Goal: Navigation & Orientation: Find specific page/section

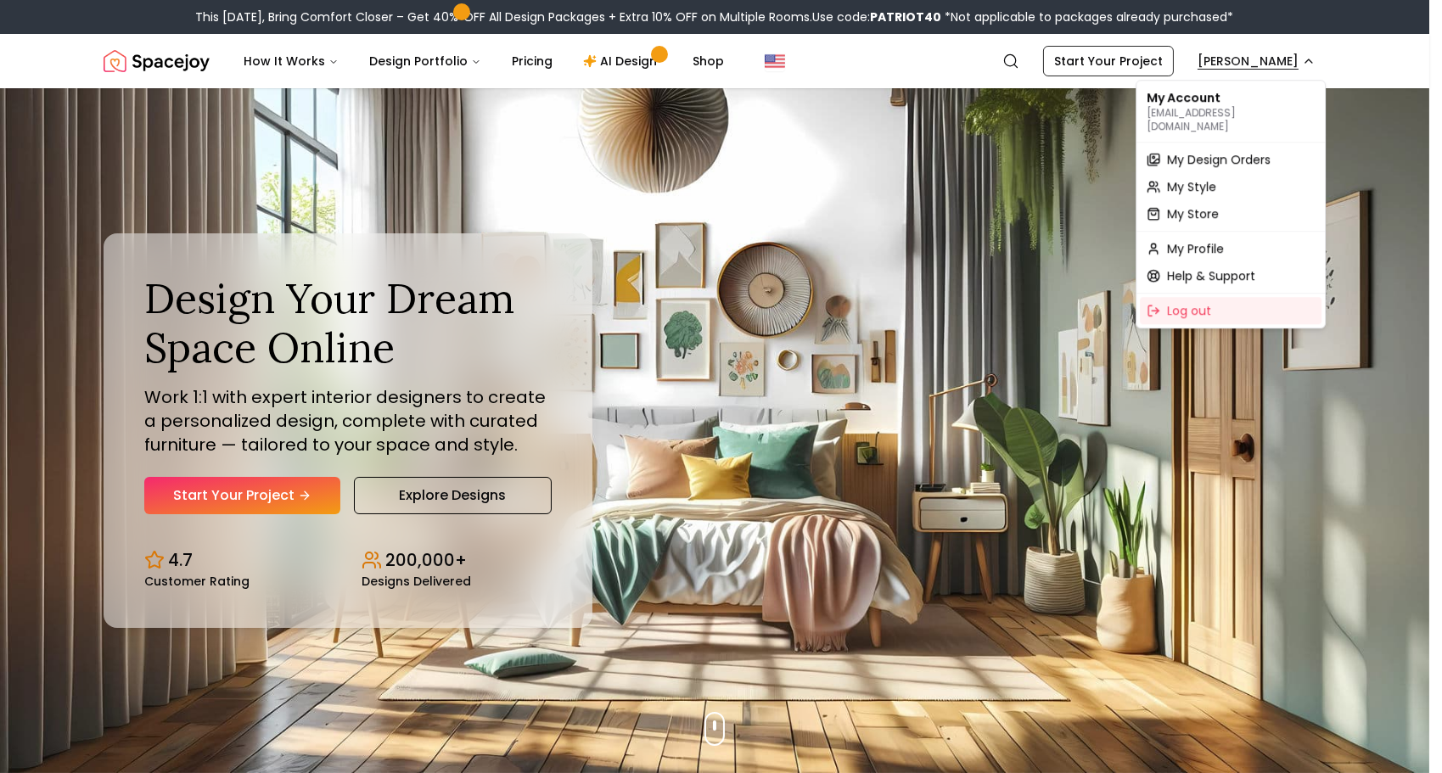
click at [1185, 151] on span "My Design Orders" at bounding box center [1219, 159] width 104 height 17
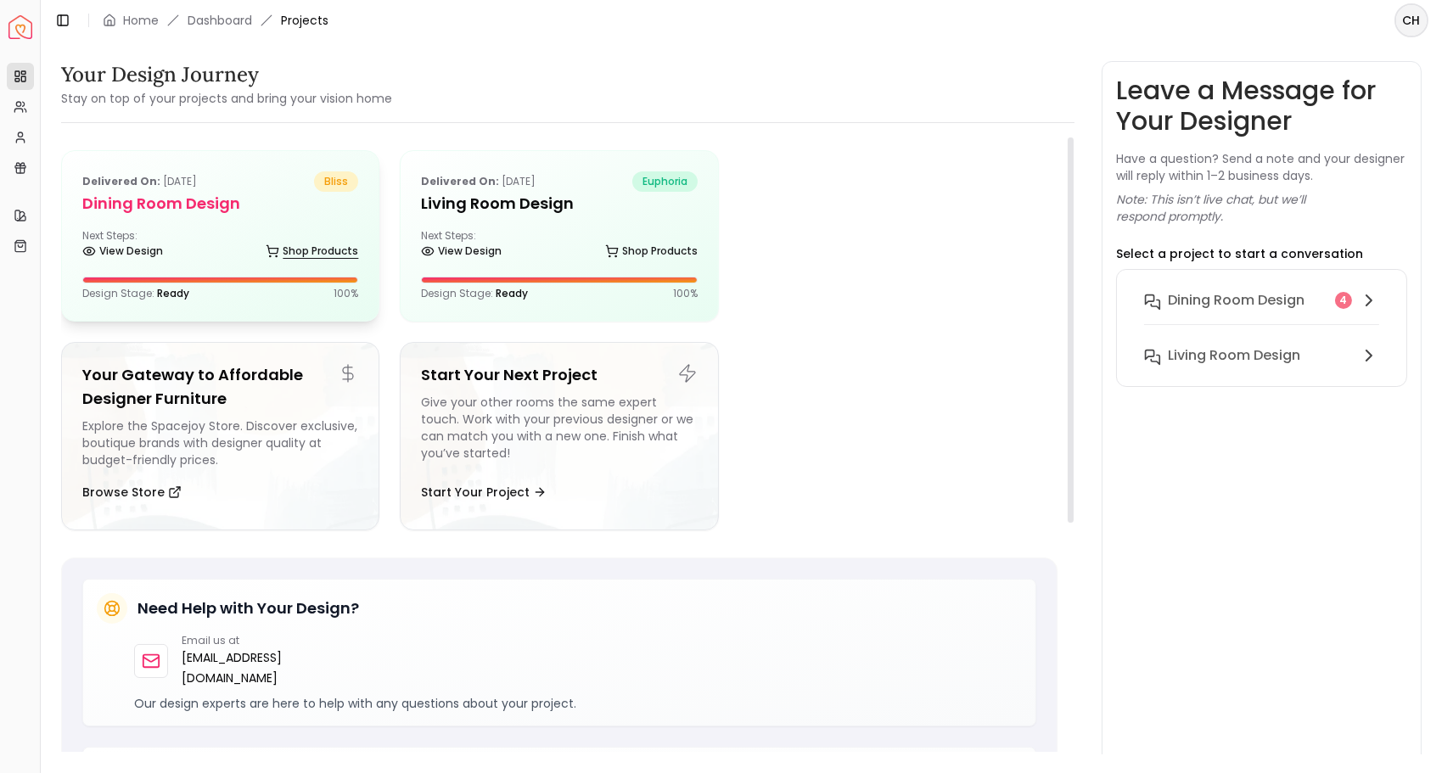
click at [283, 239] on link "Shop Products" at bounding box center [312, 251] width 93 height 24
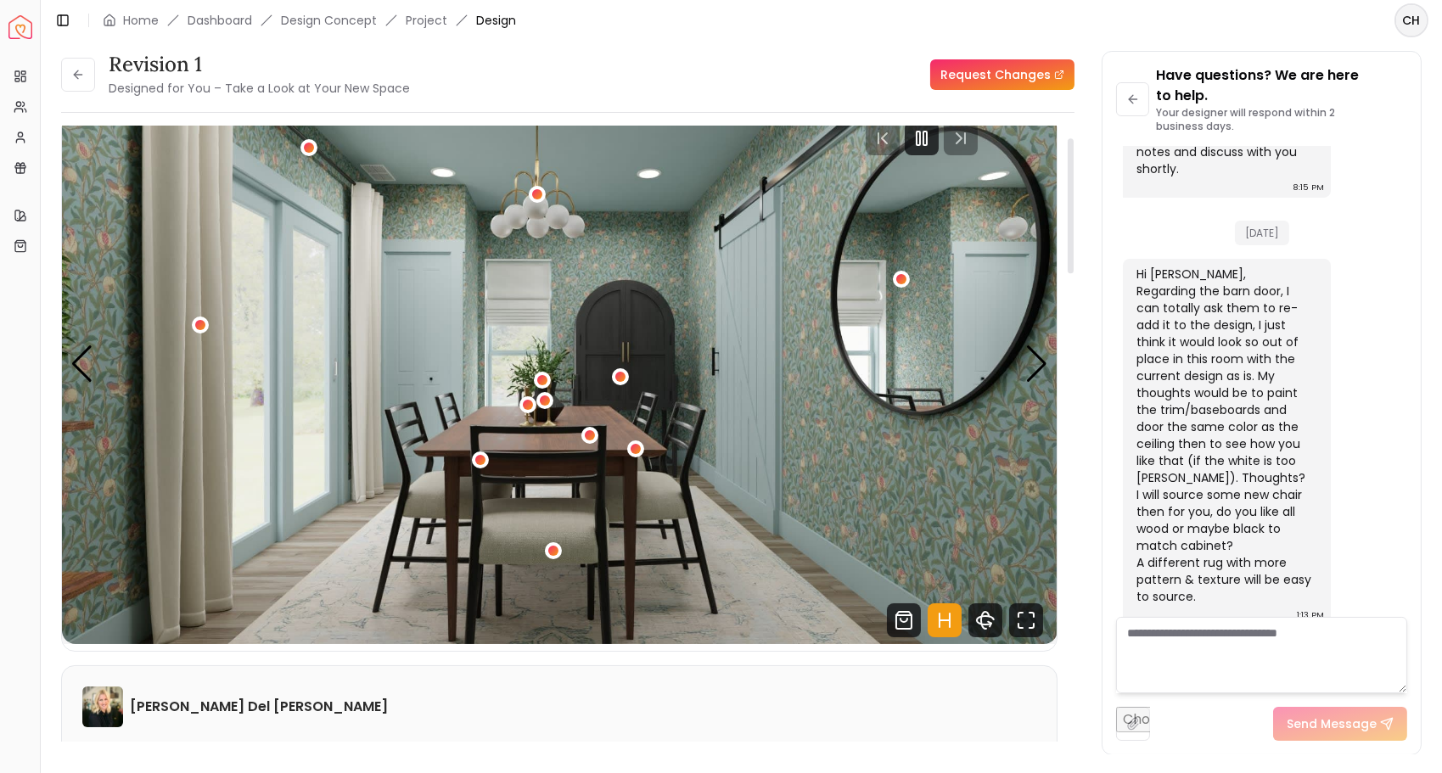
scroll to position [49, 0]
click at [1028, 354] on div "Next slide" at bounding box center [1036, 364] width 23 height 37
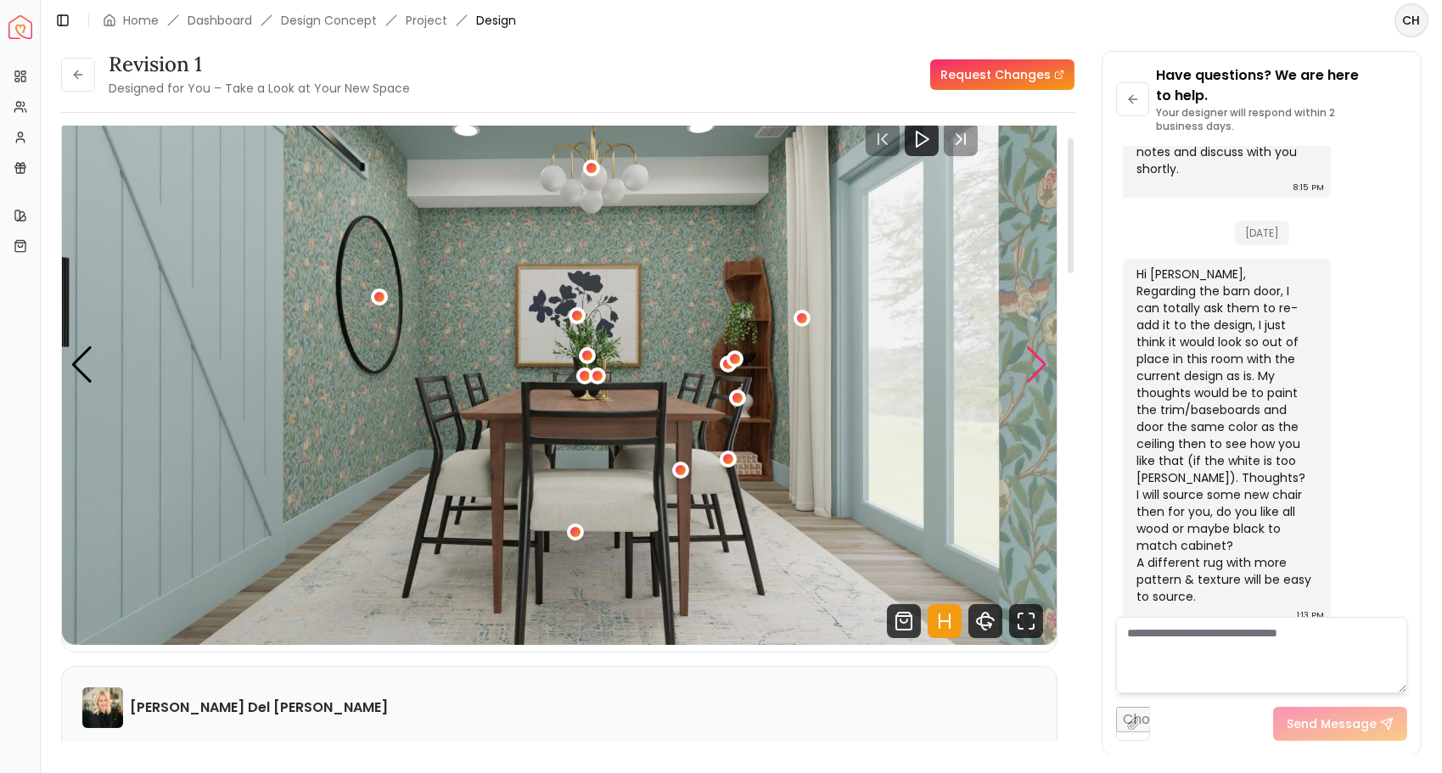
click at [1026, 367] on div "Next slide" at bounding box center [1036, 364] width 23 height 37
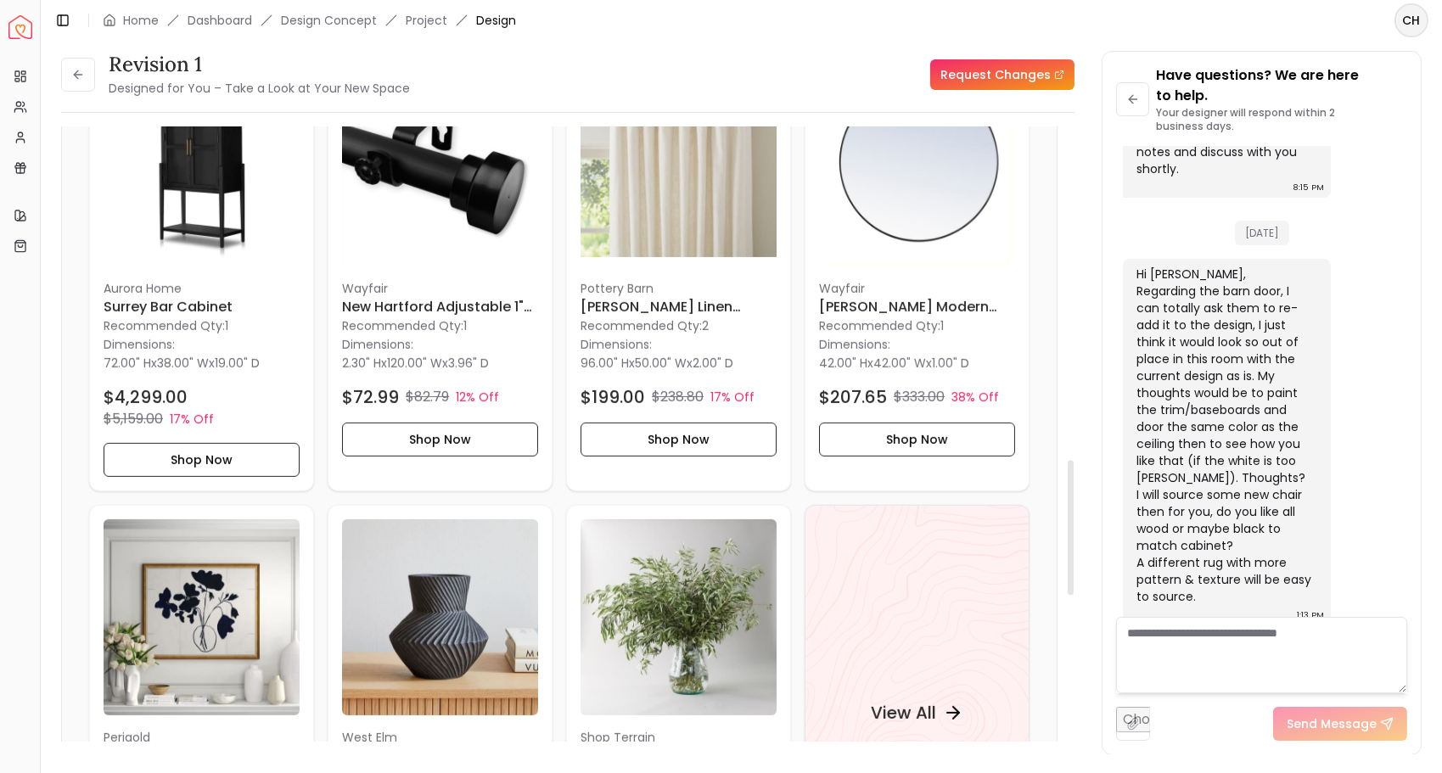
scroll to position [1536, 0]
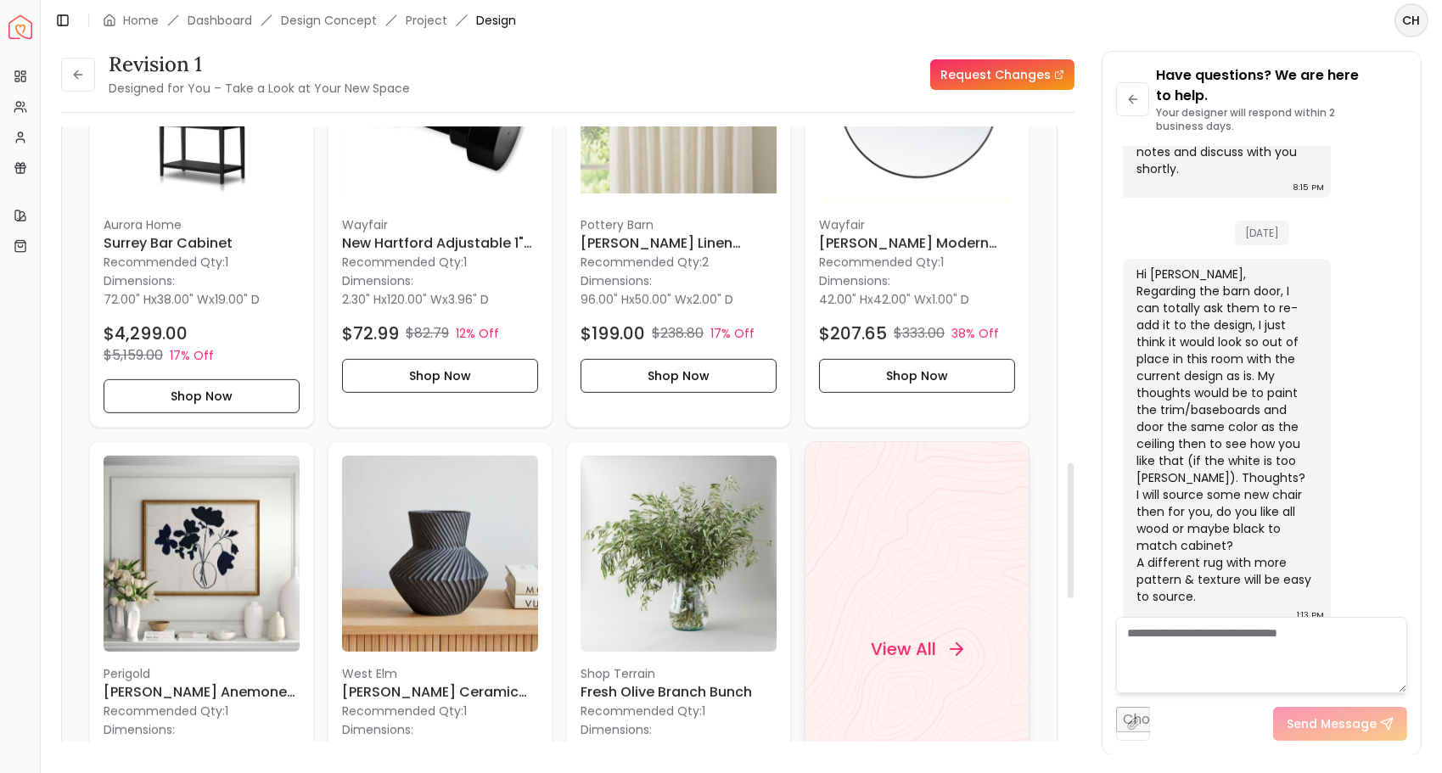
click at [879, 640] on h4 "View All" at bounding box center [903, 649] width 65 height 24
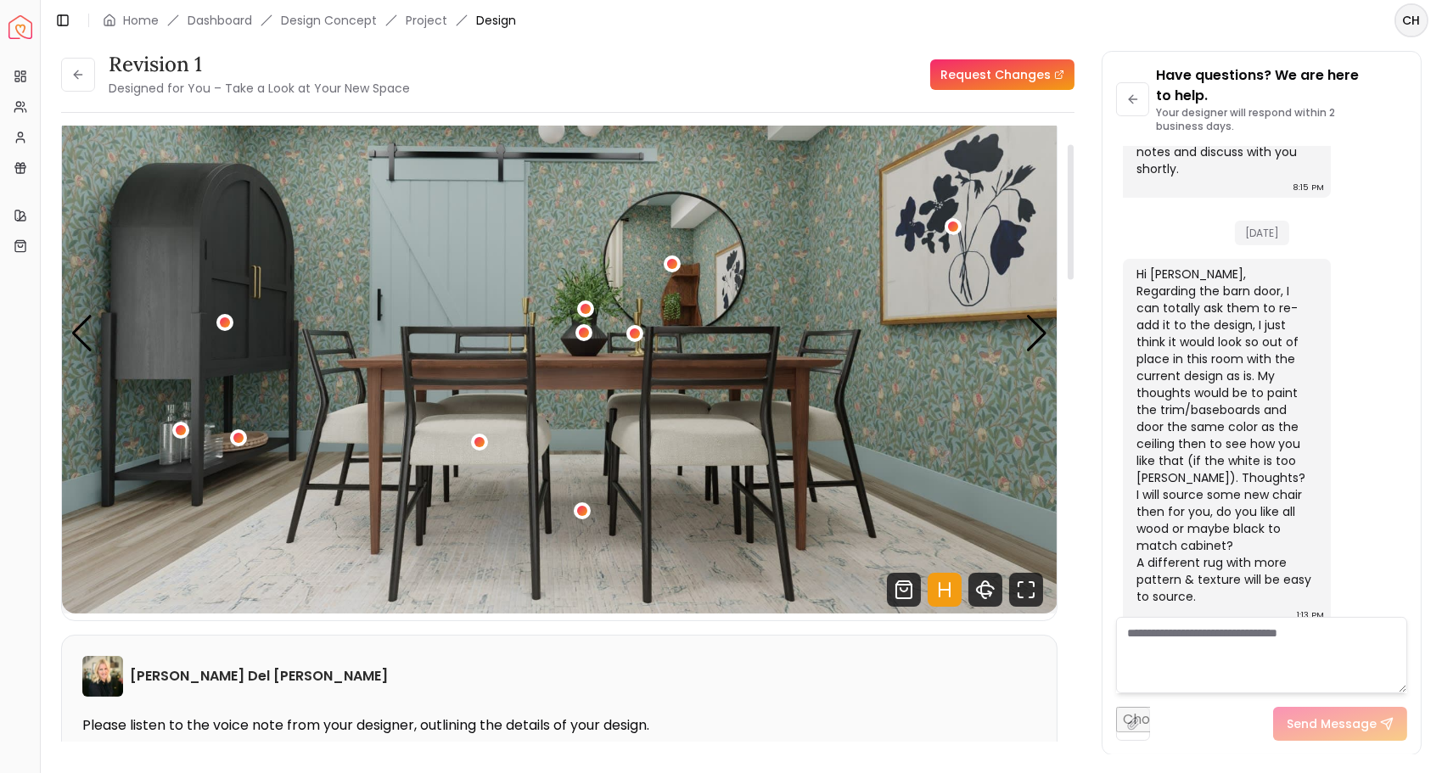
scroll to position [80, 0]
click at [1037, 340] on div "Next slide" at bounding box center [1036, 334] width 23 height 37
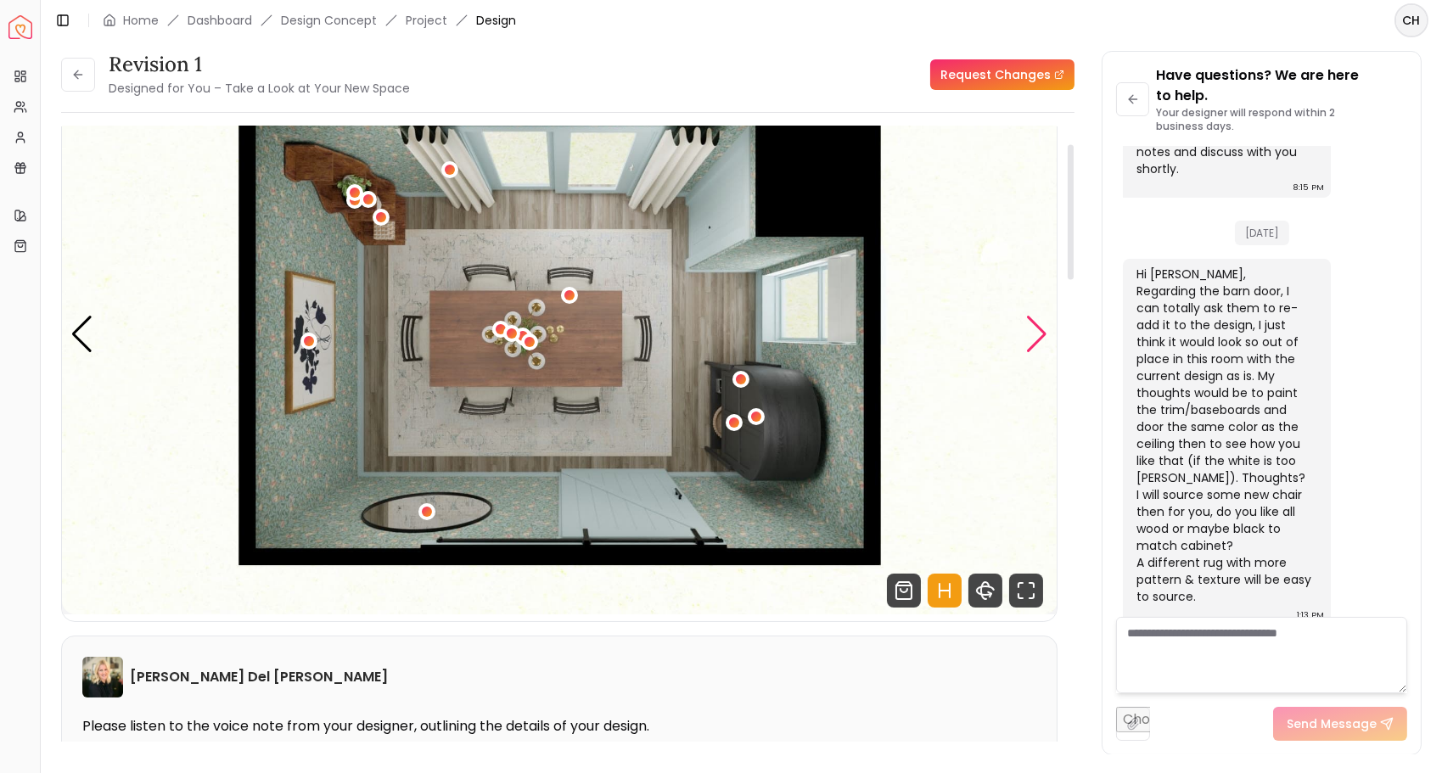
click at [1037, 329] on div "Next slide" at bounding box center [1036, 334] width 23 height 37
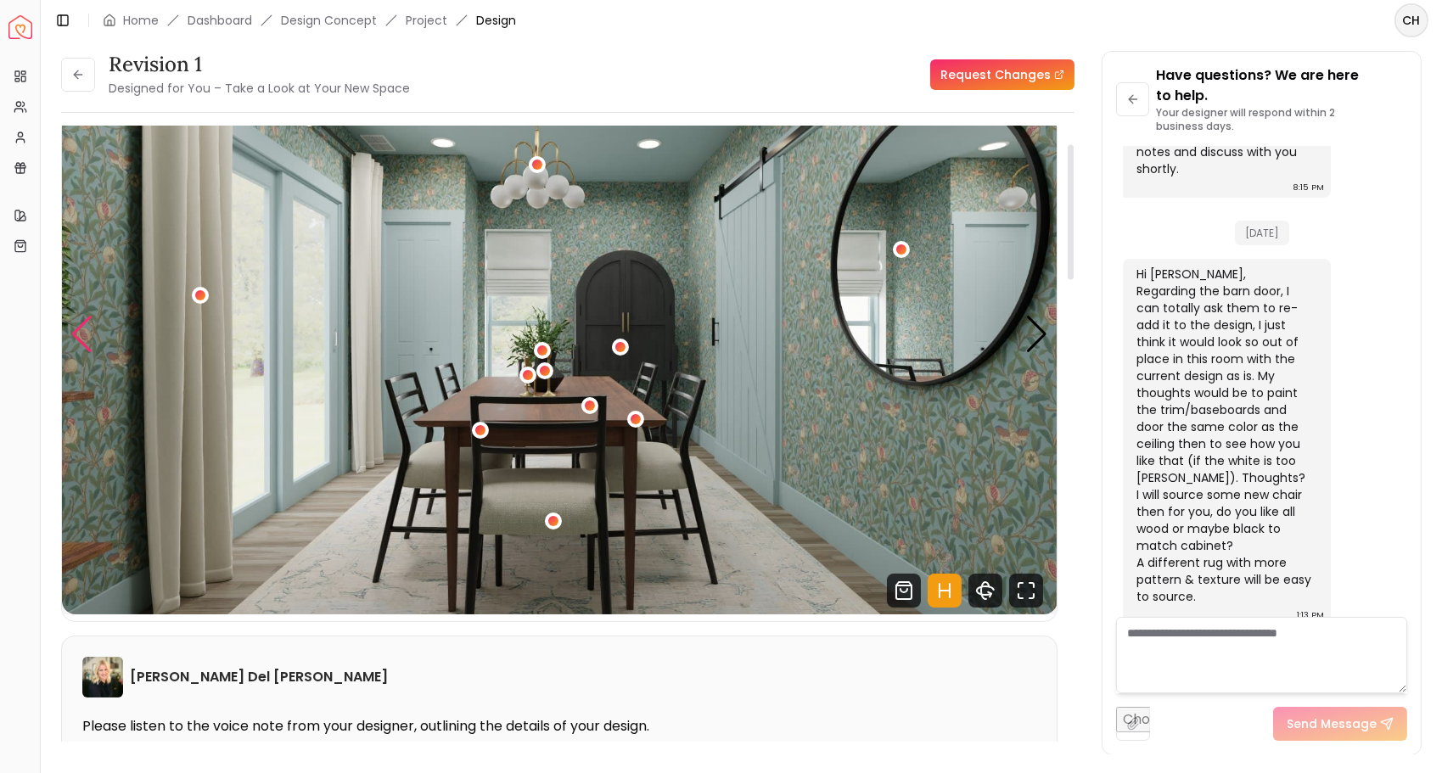
click at [76, 333] on div "Previous slide" at bounding box center [81, 334] width 23 height 37
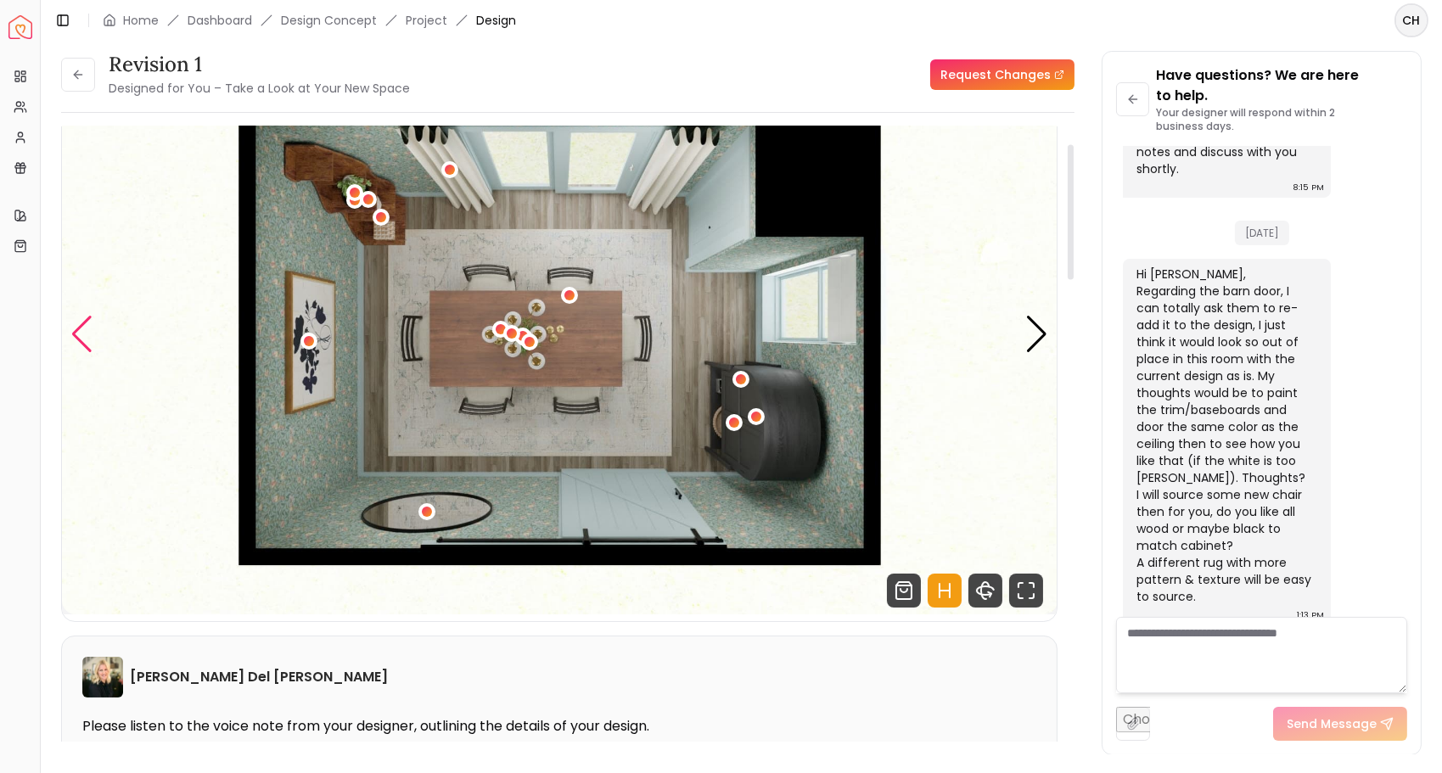
click at [76, 340] on div "Previous slide" at bounding box center [81, 334] width 23 height 37
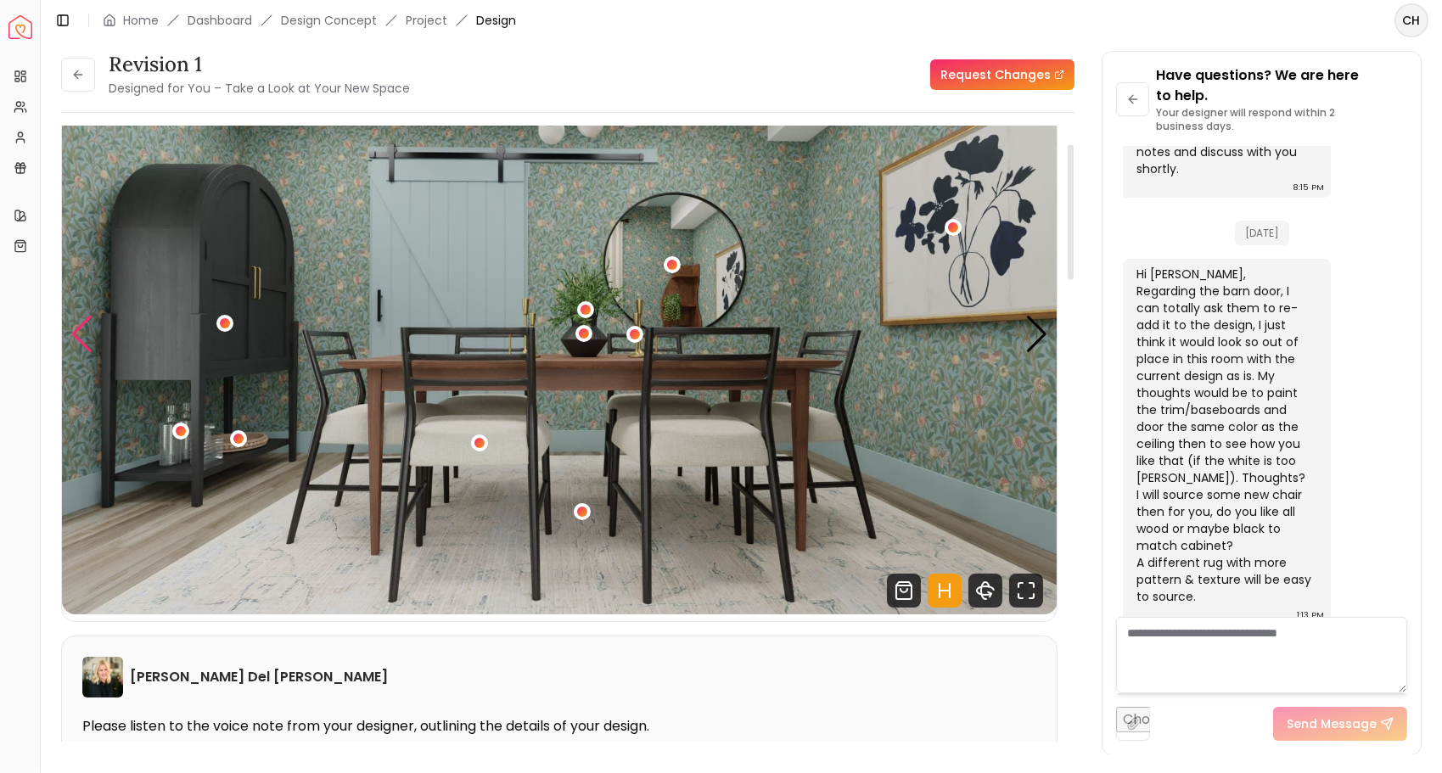
click at [76, 340] on div "Previous slide" at bounding box center [81, 334] width 23 height 37
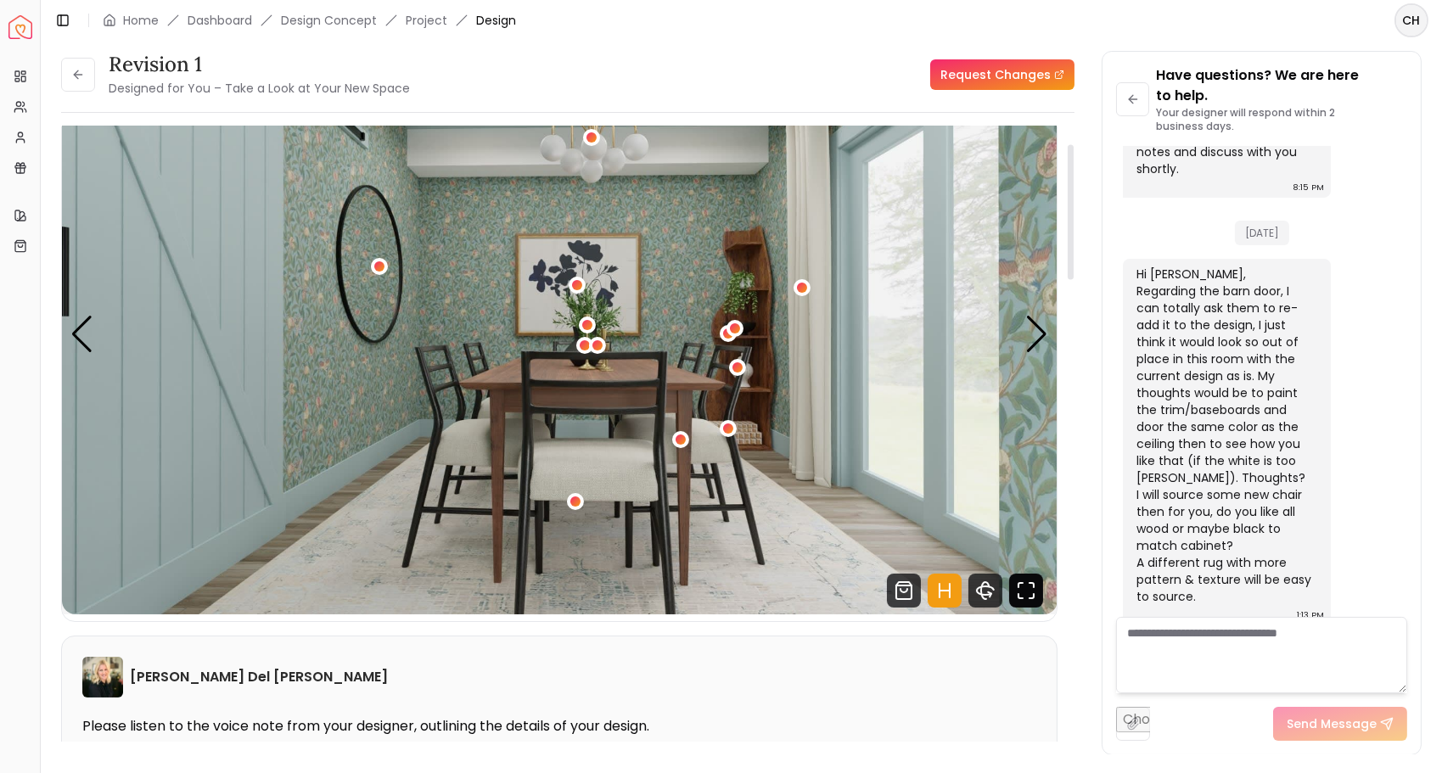
click at [1028, 591] on icon "Fullscreen" at bounding box center [1026, 591] width 34 height 34
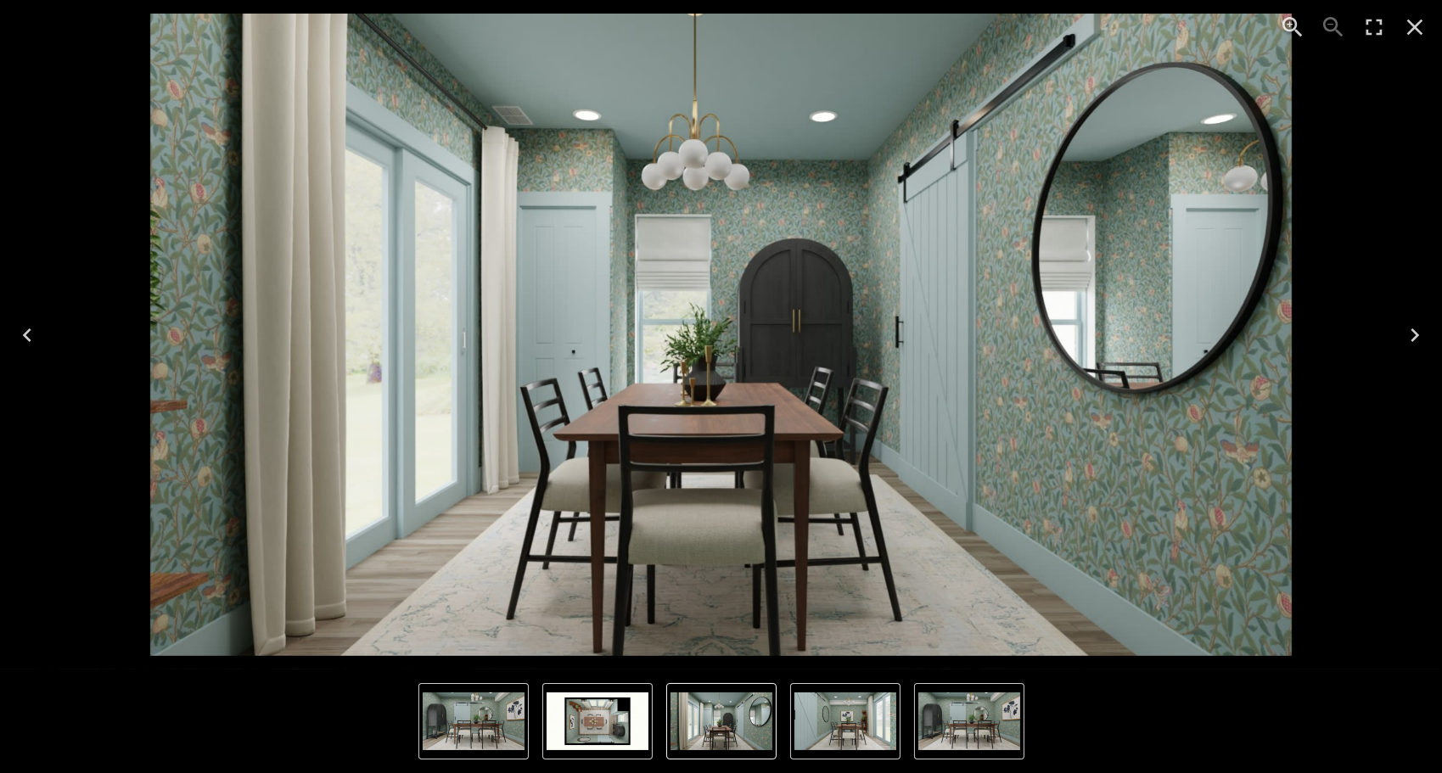
click at [1407, 333] on icon "Next" at bounding box center [1415, 335] width 27 height 27
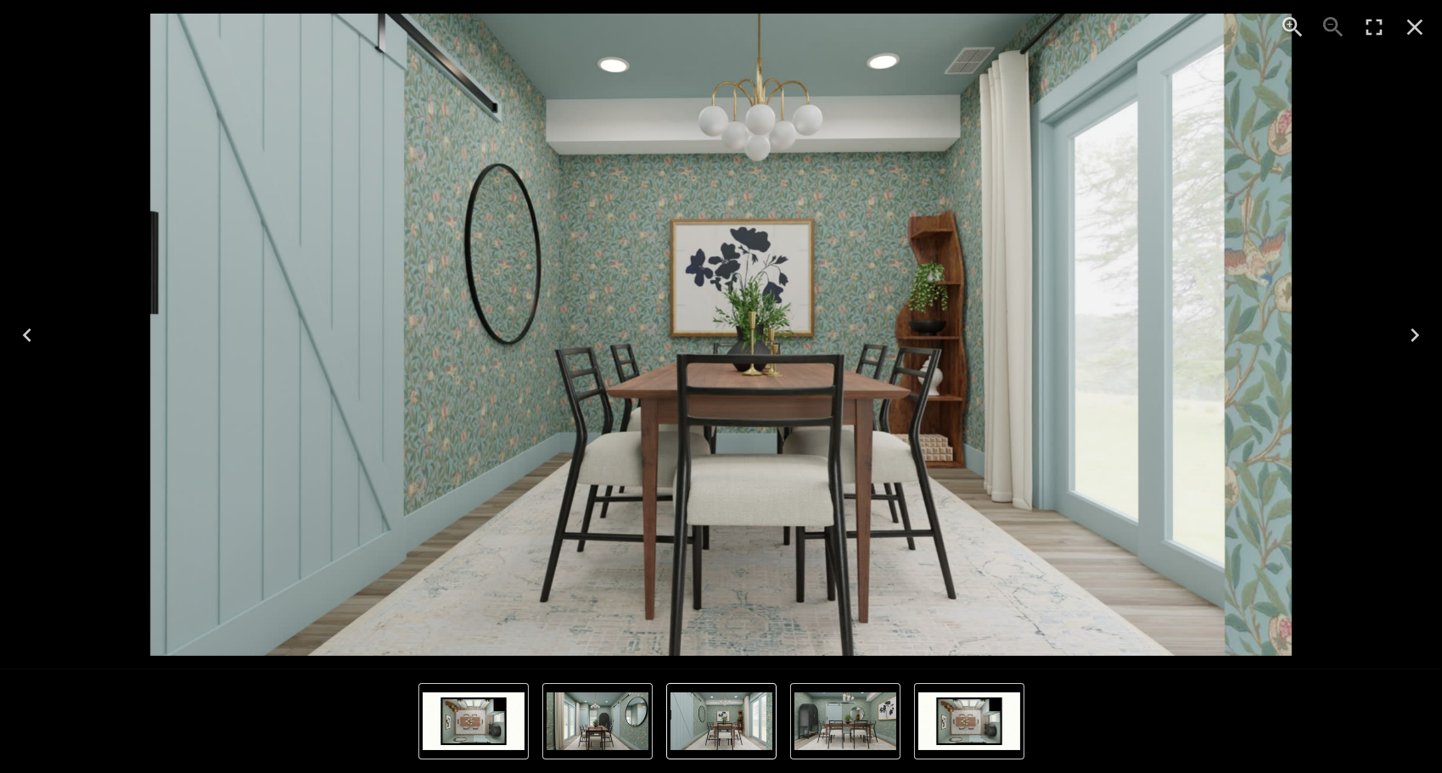
click at [1409, 334] on icon "Next" at bounding box center [1415, 335] width 27 height 27
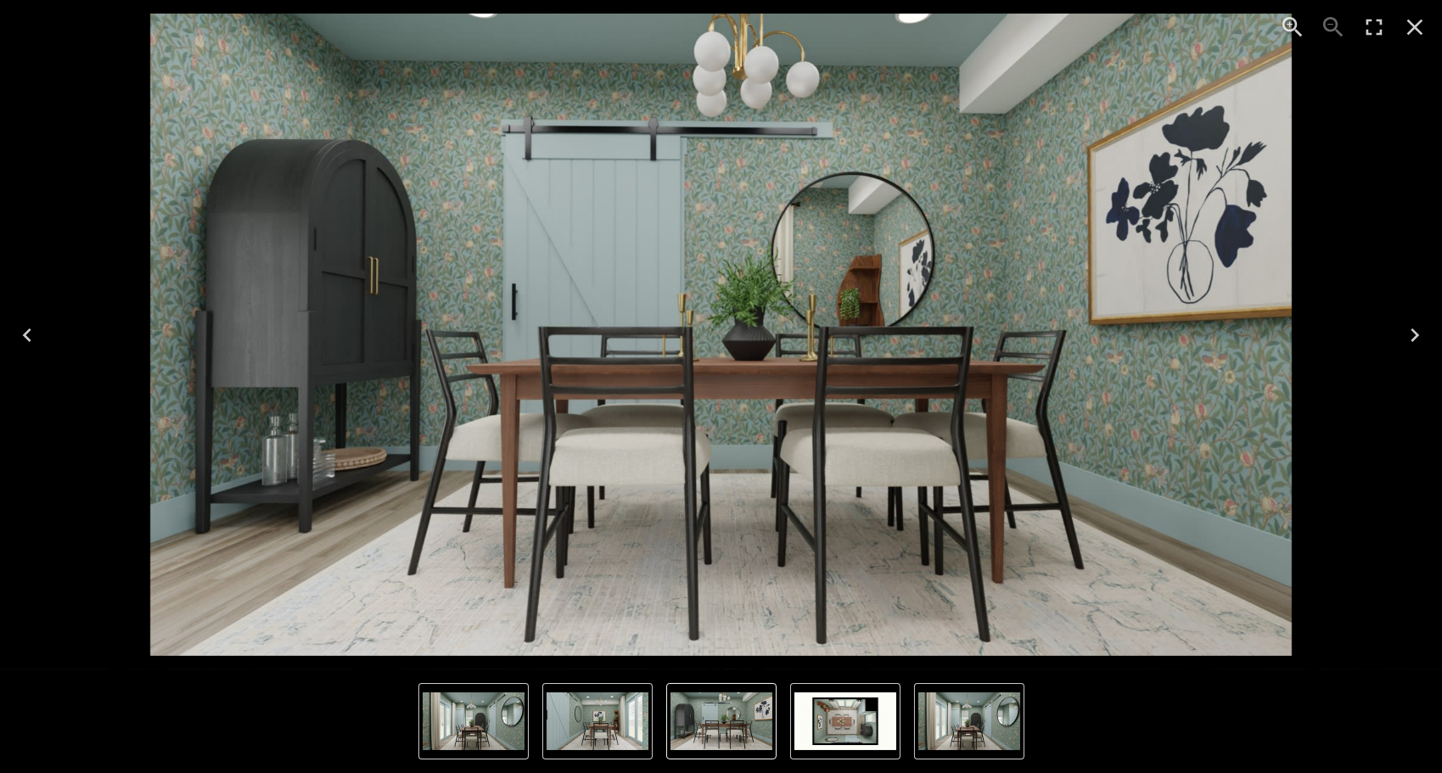
click at [1415, 24] on icon "Close" at bounding box center [1415, 27] width 27 height 27
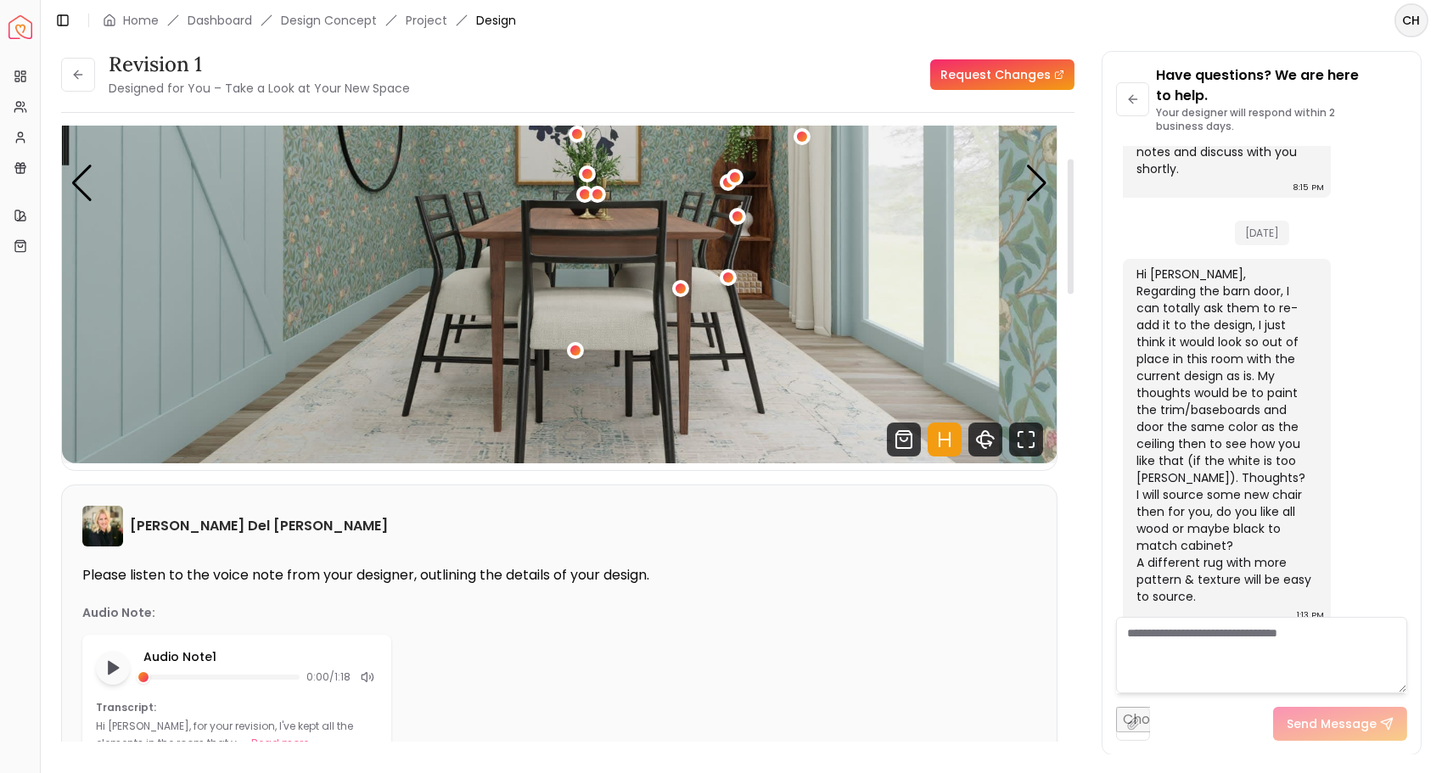
scroll to position [0, 0]
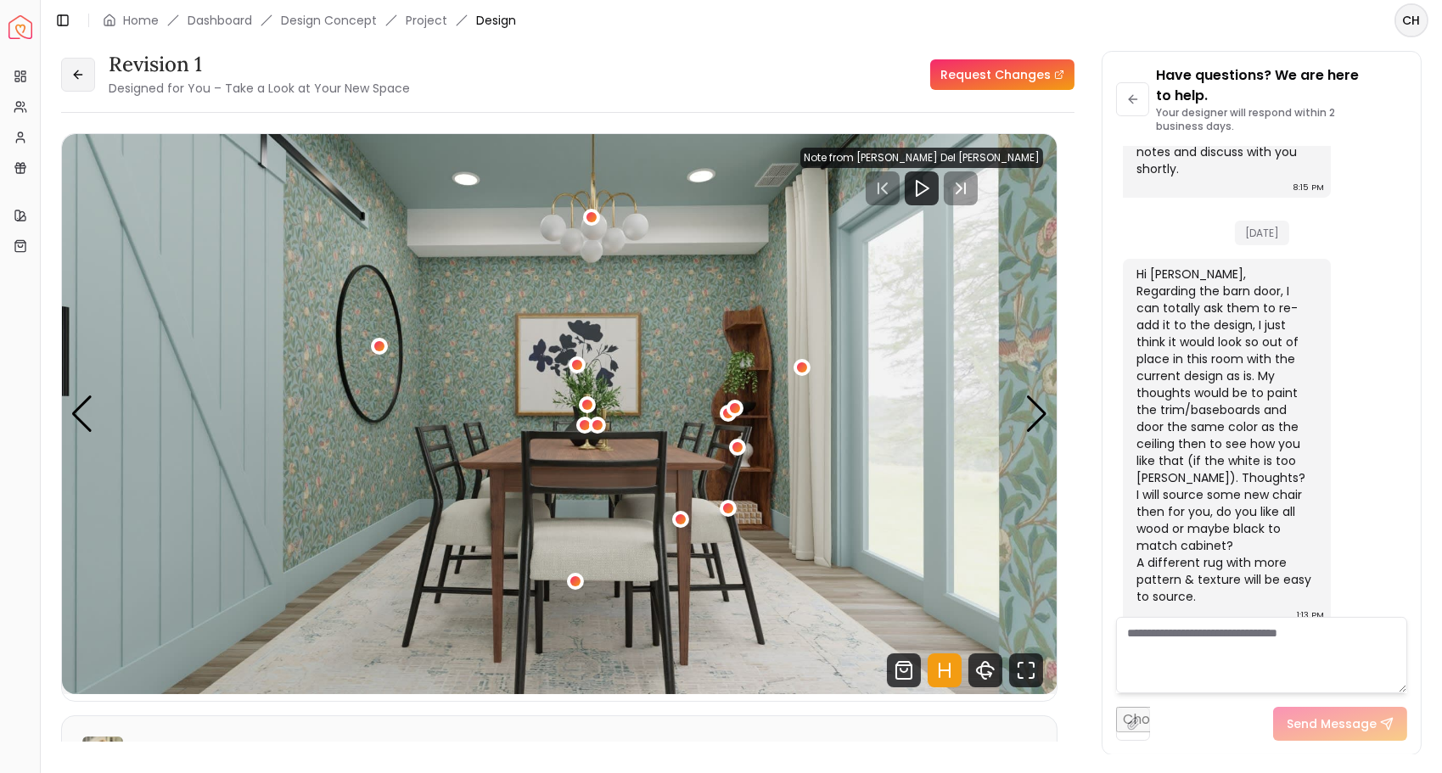
click at [87, 82] on button at bounding box center [78, 75] width 34 height 34
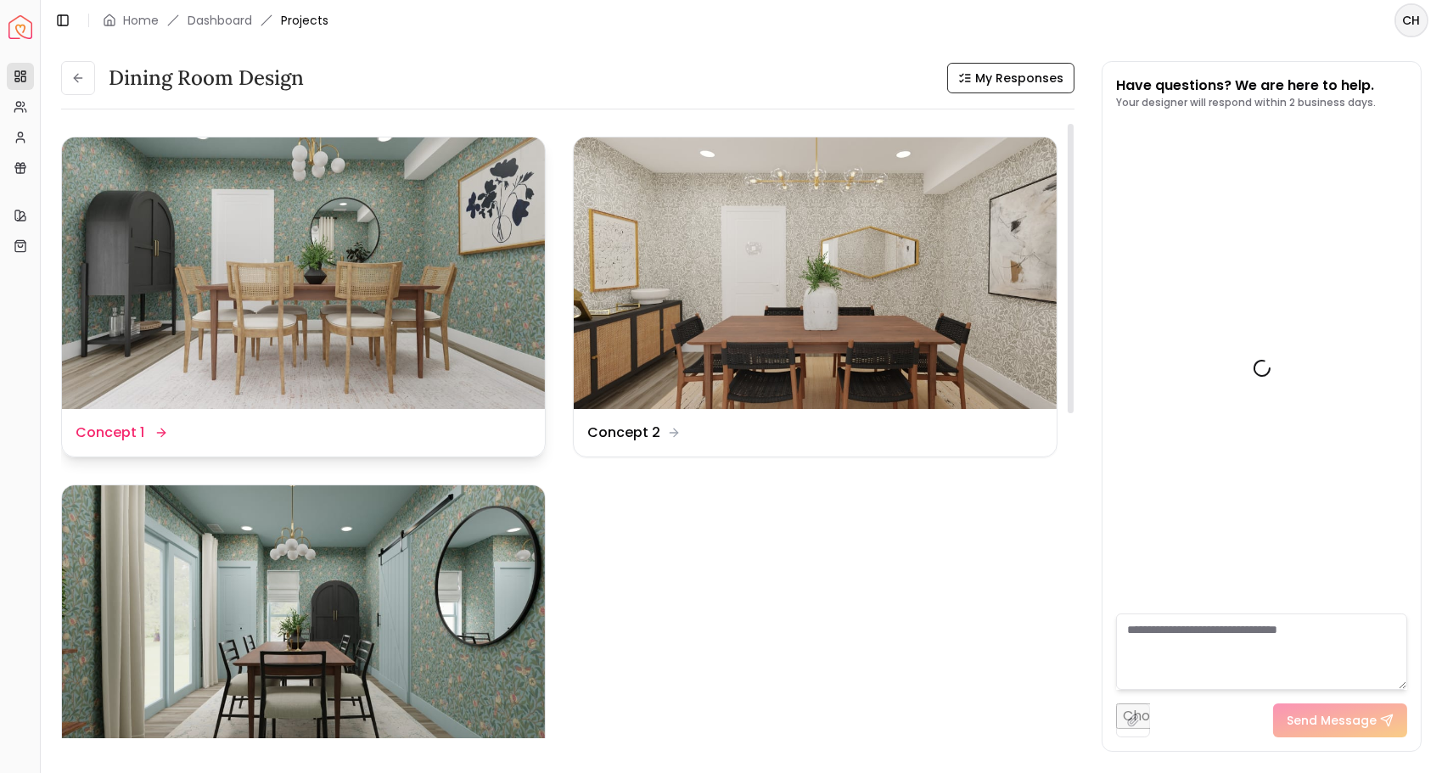
scroll to position [920, 0]
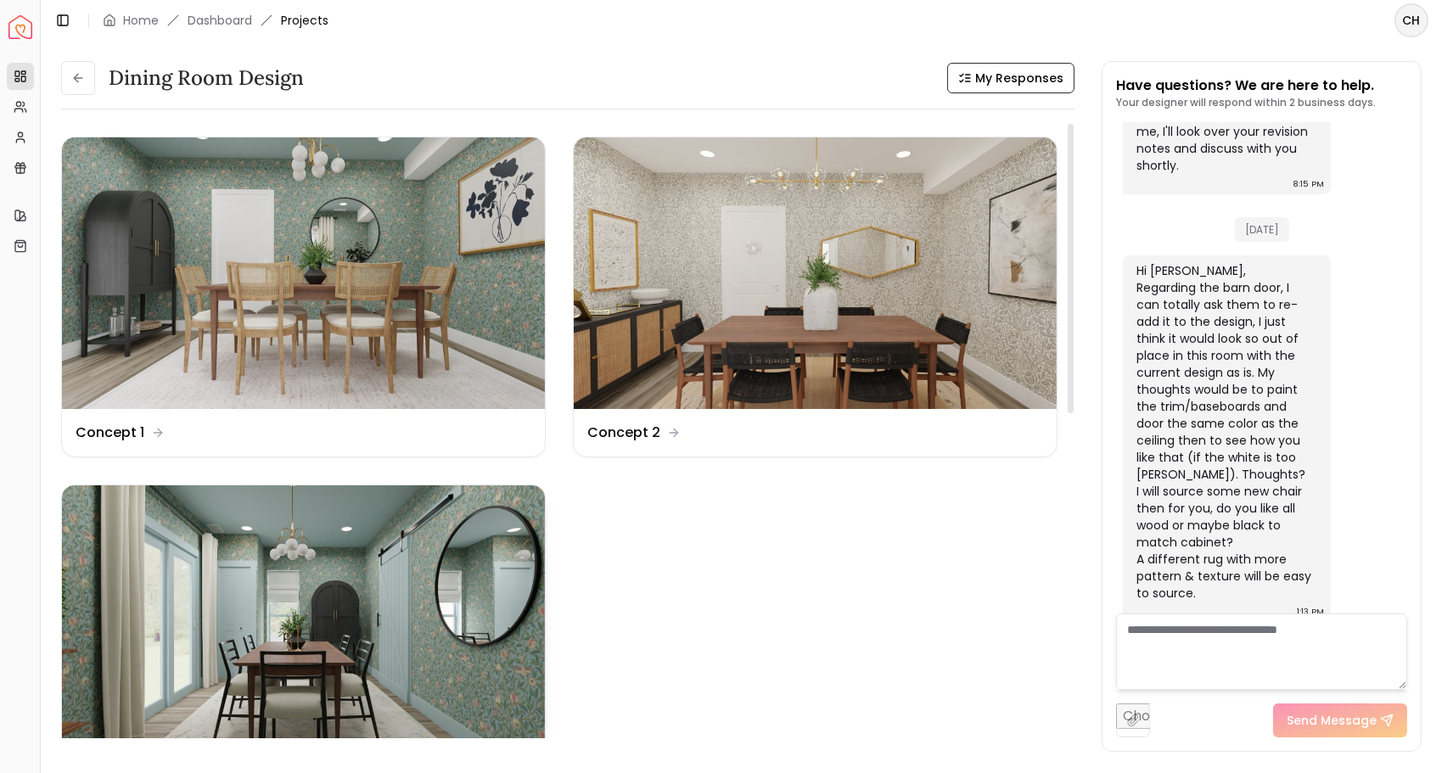
click at [430, 640] on img at bounding box center [303, 622] width 483 height 272
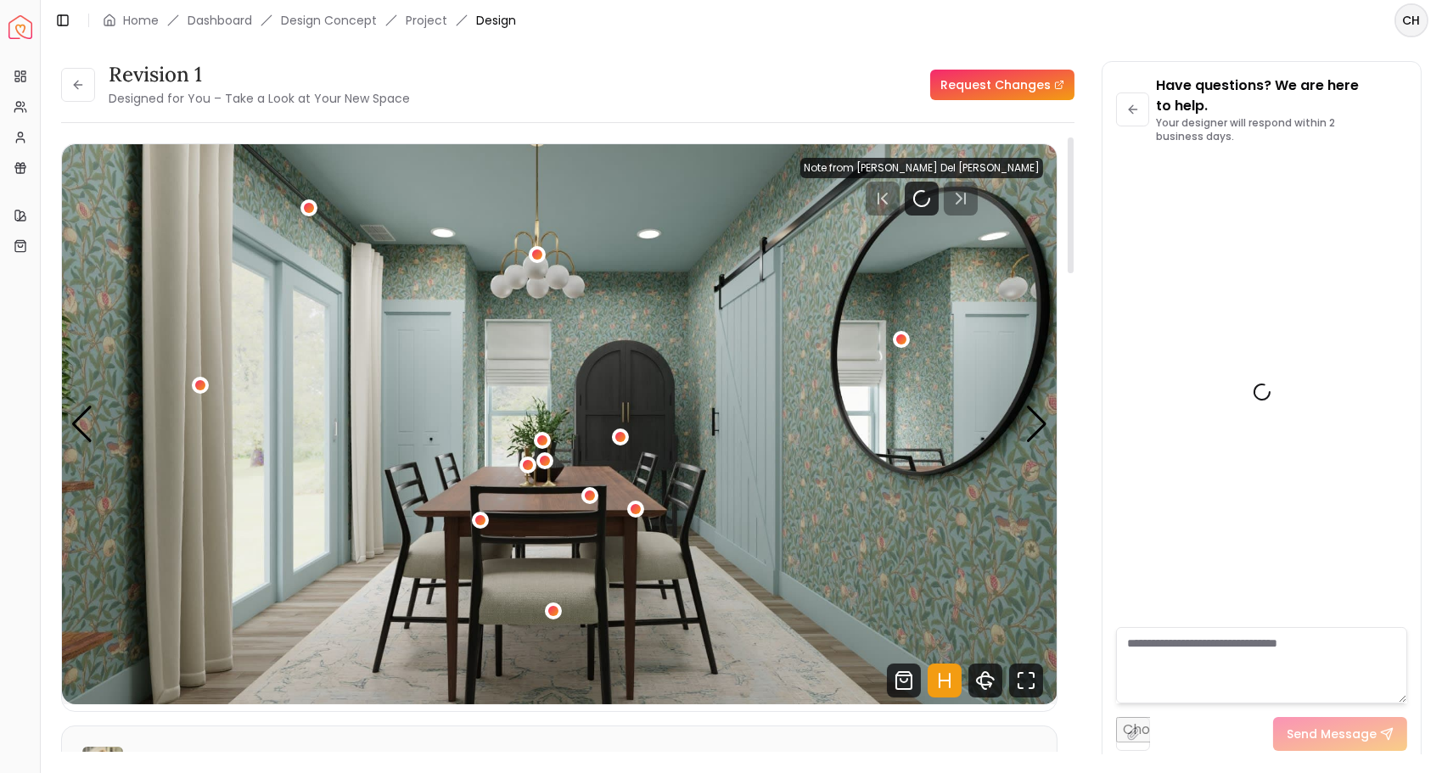
scroll to position [941, 0]
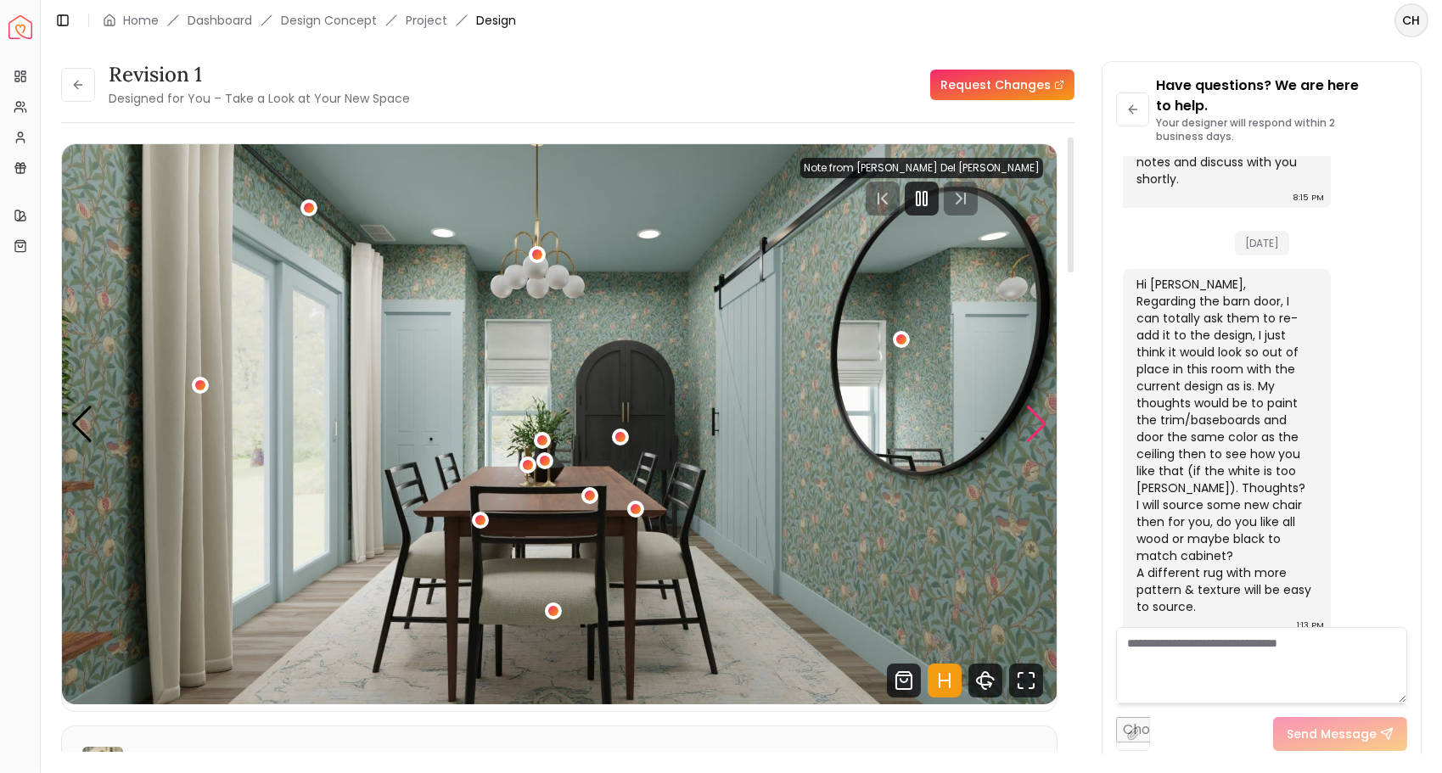
click at [1035, 432] on div "Next slide" at bounding box center [1036, 424] width 23 height 37
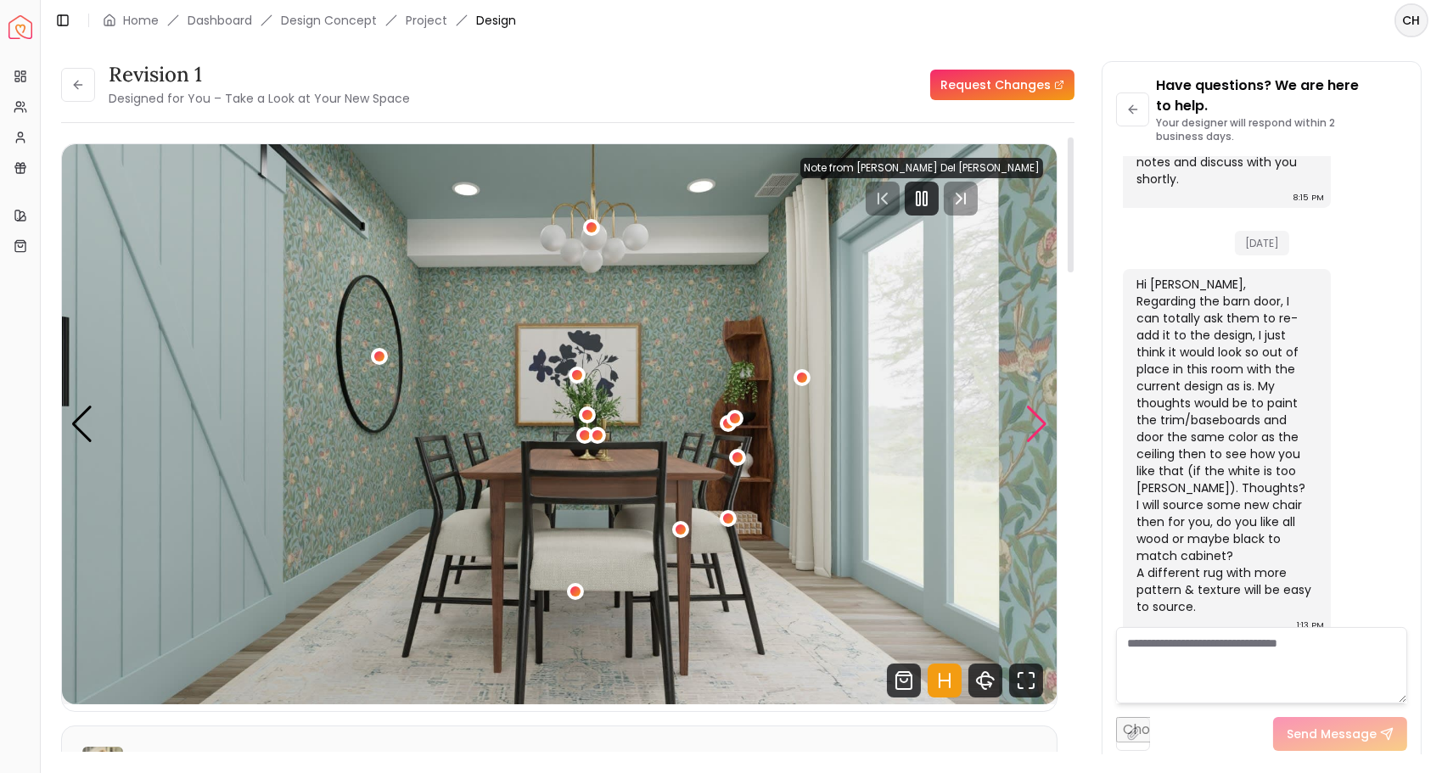
click at [1035, 432] on div "Next slide" at bounding box center [1036, 424] width 23 height 37
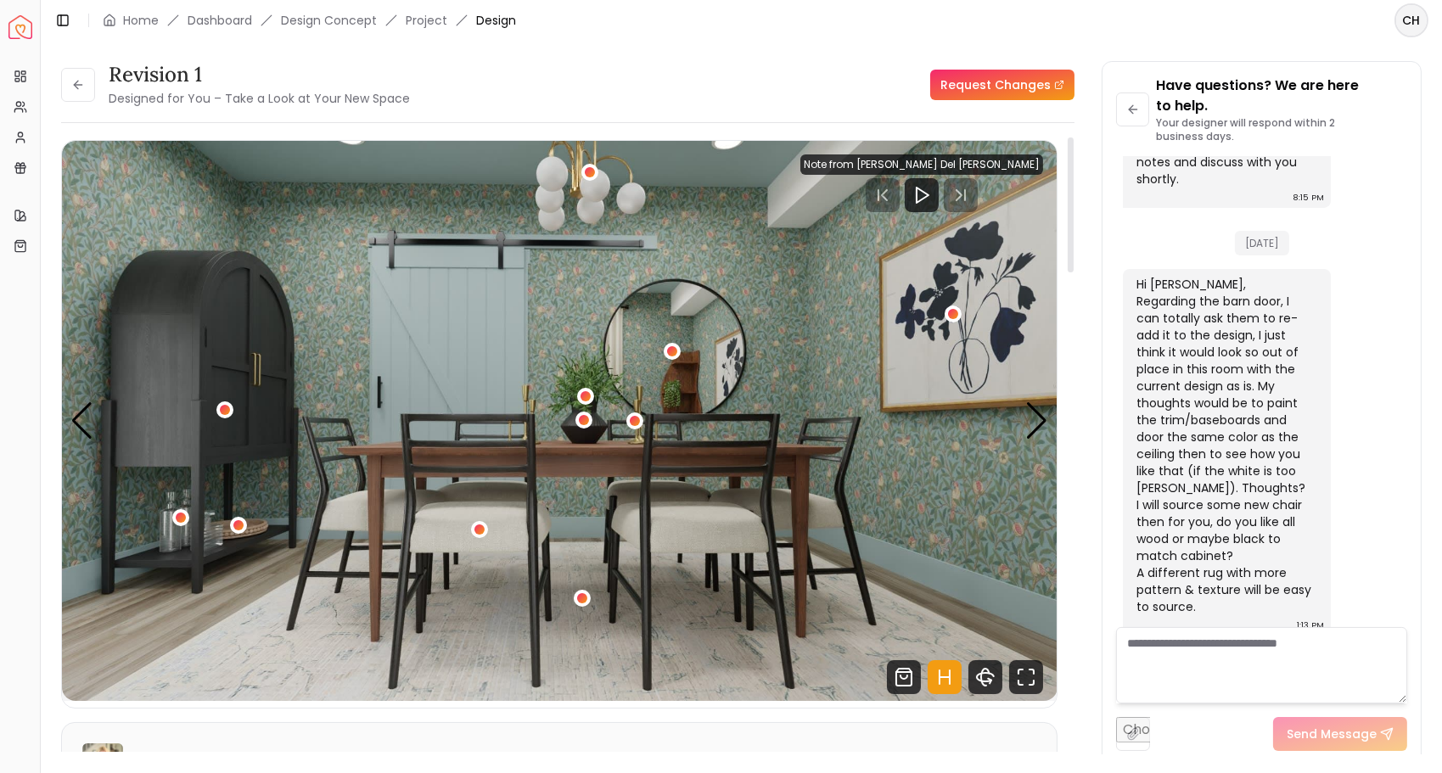
scroll to position [0, 0]
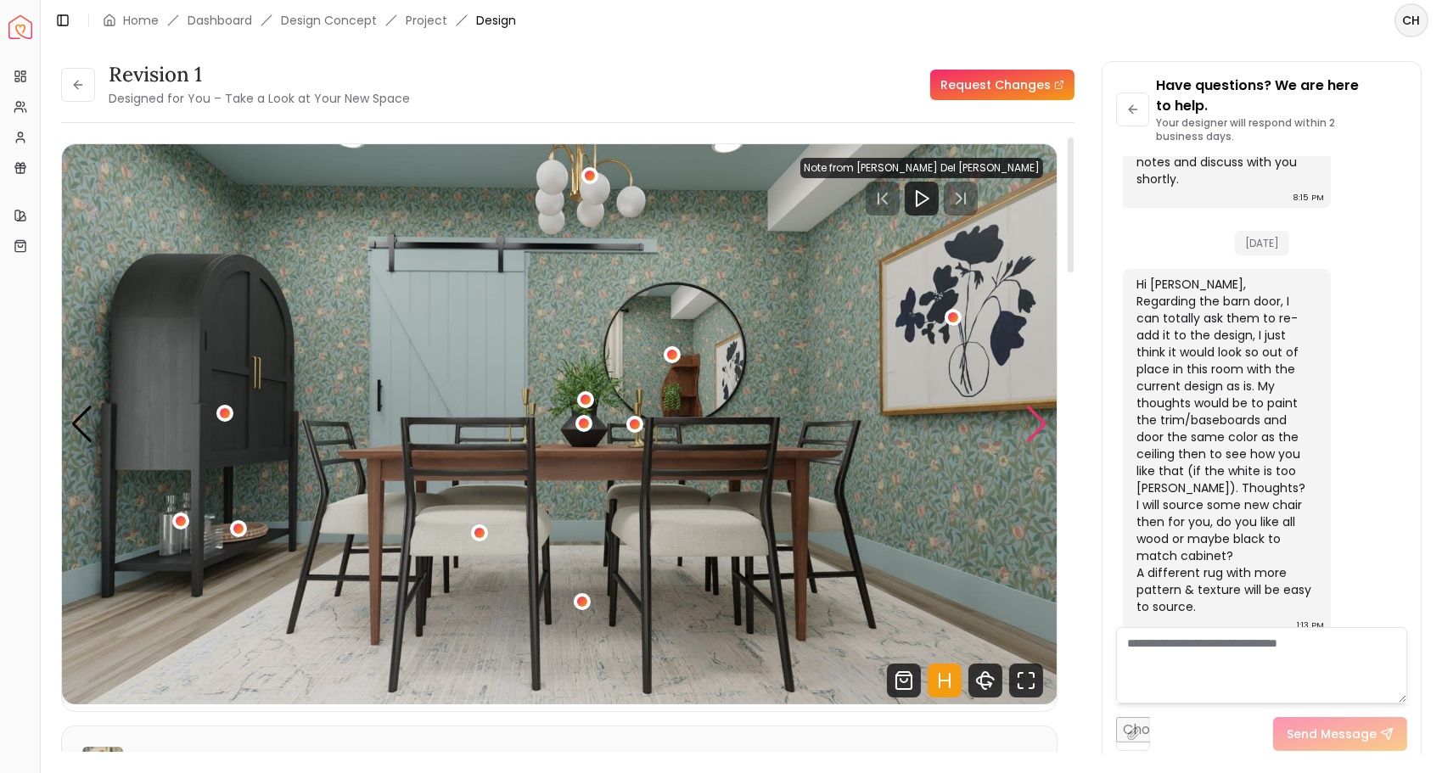
click at [1034, 422] on div "Next slide" at bounding box center [1036, 424] width 23 height 37
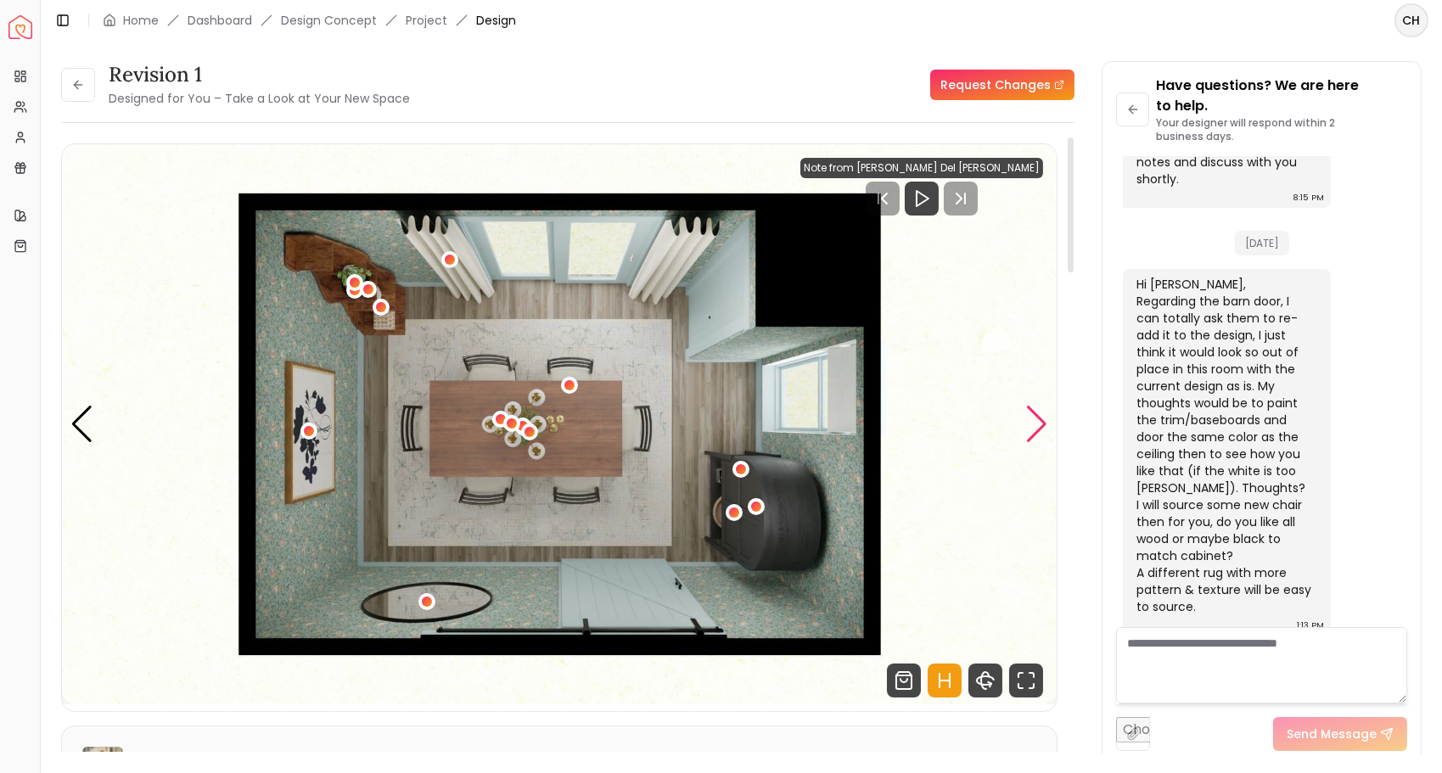
click at [1034, 422] on div "Next slide" at bounding box center [1036, 424] width 23 height 37
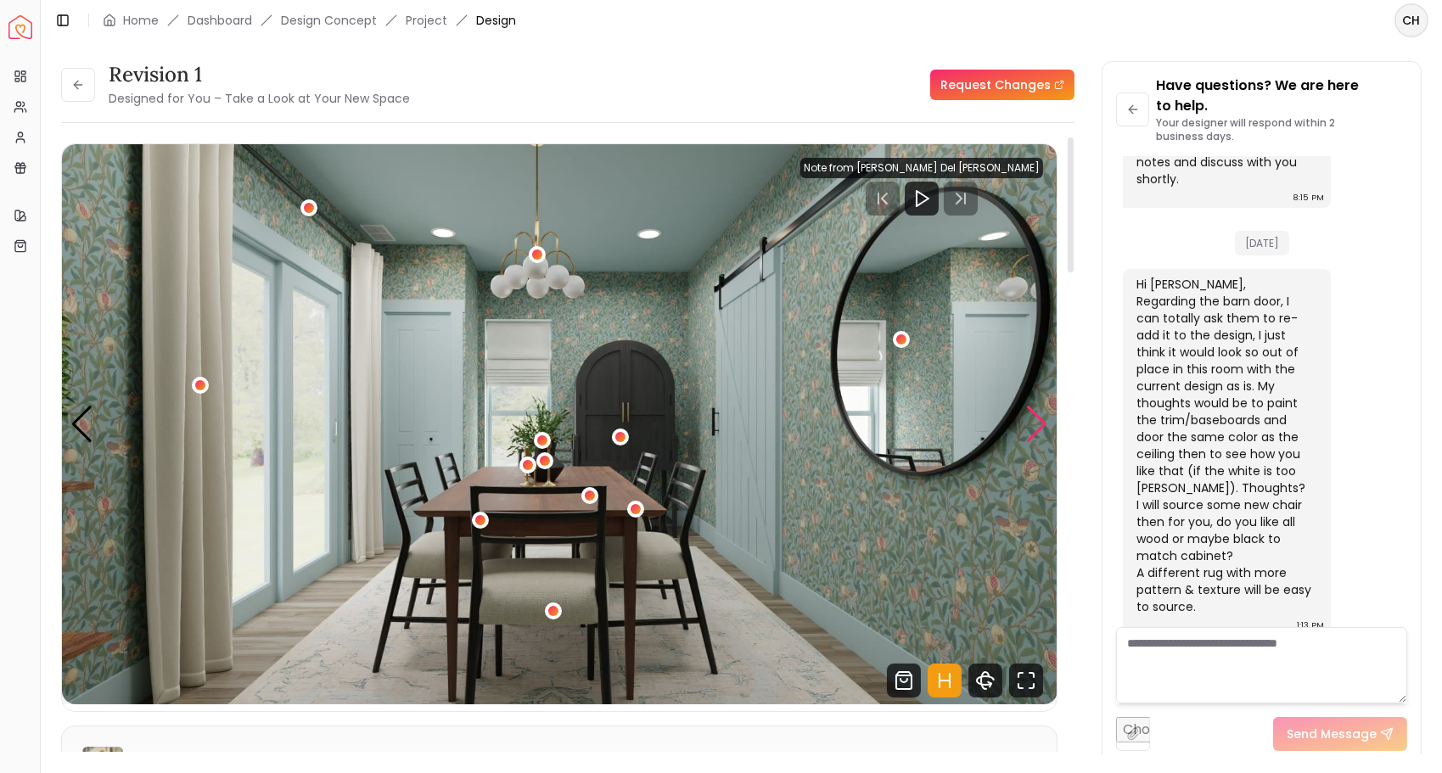
click at [1034, 422] on div "Next slide" at bounding box center [1036, 424] width 23 height 37
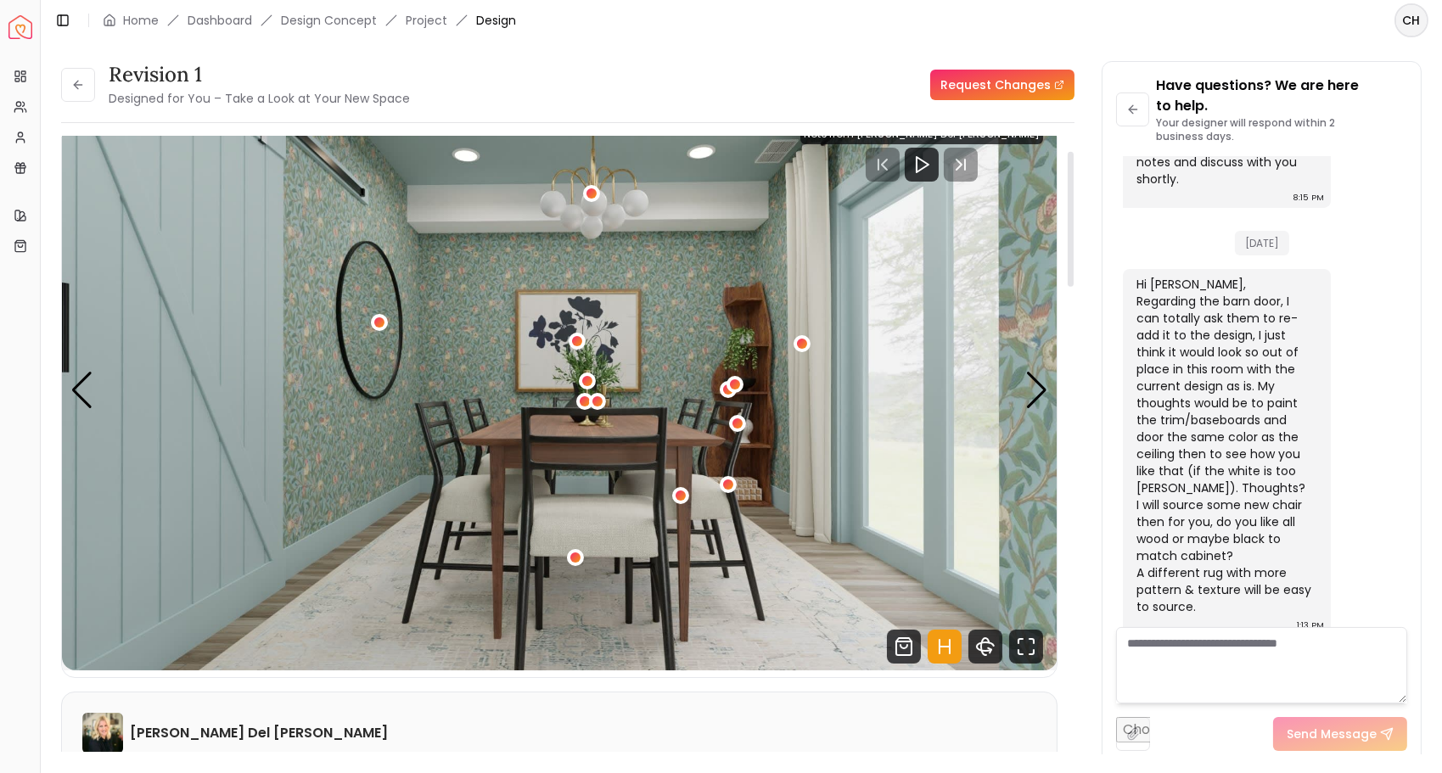
scroll to position [31, 0]
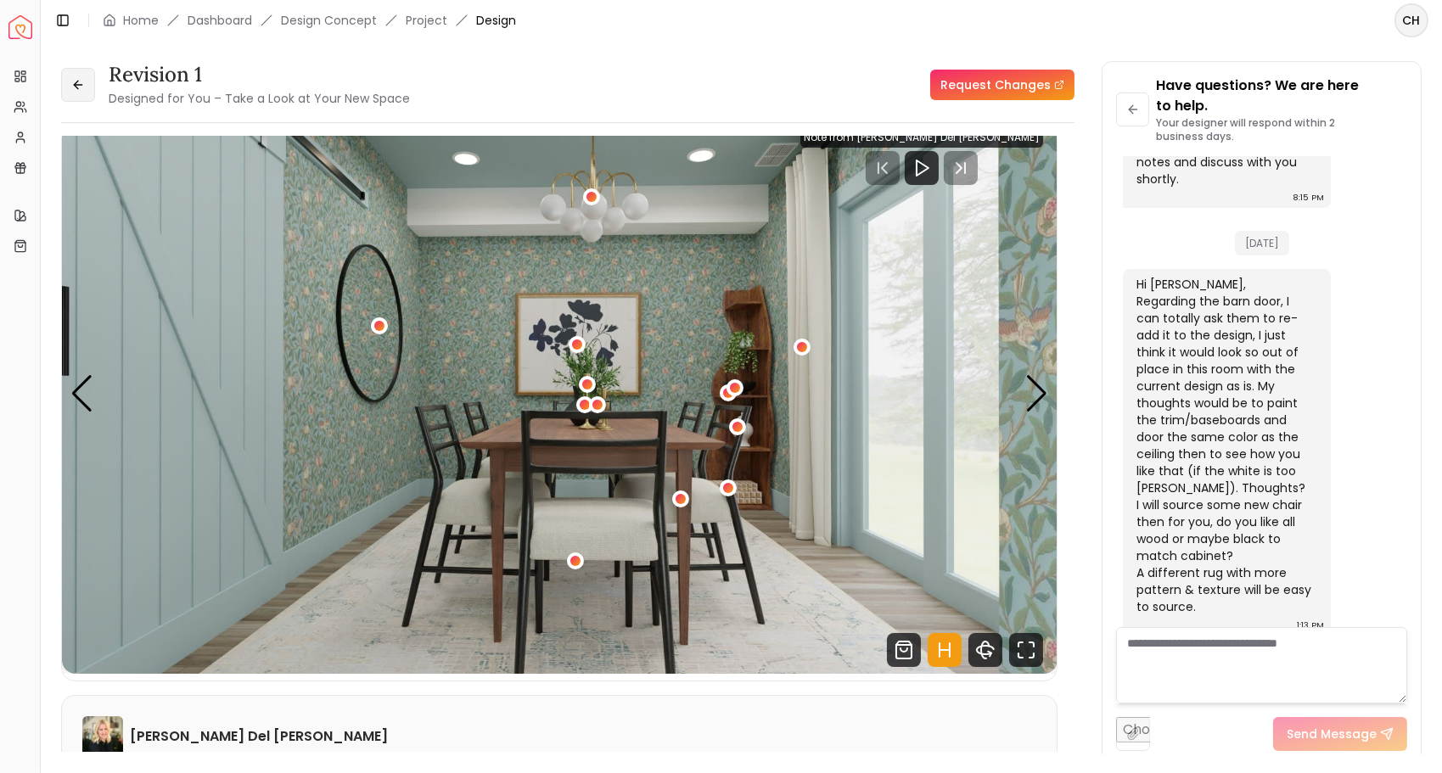
click at [81, 81] on icon at bounding box center [78, 85] width 14 height 14
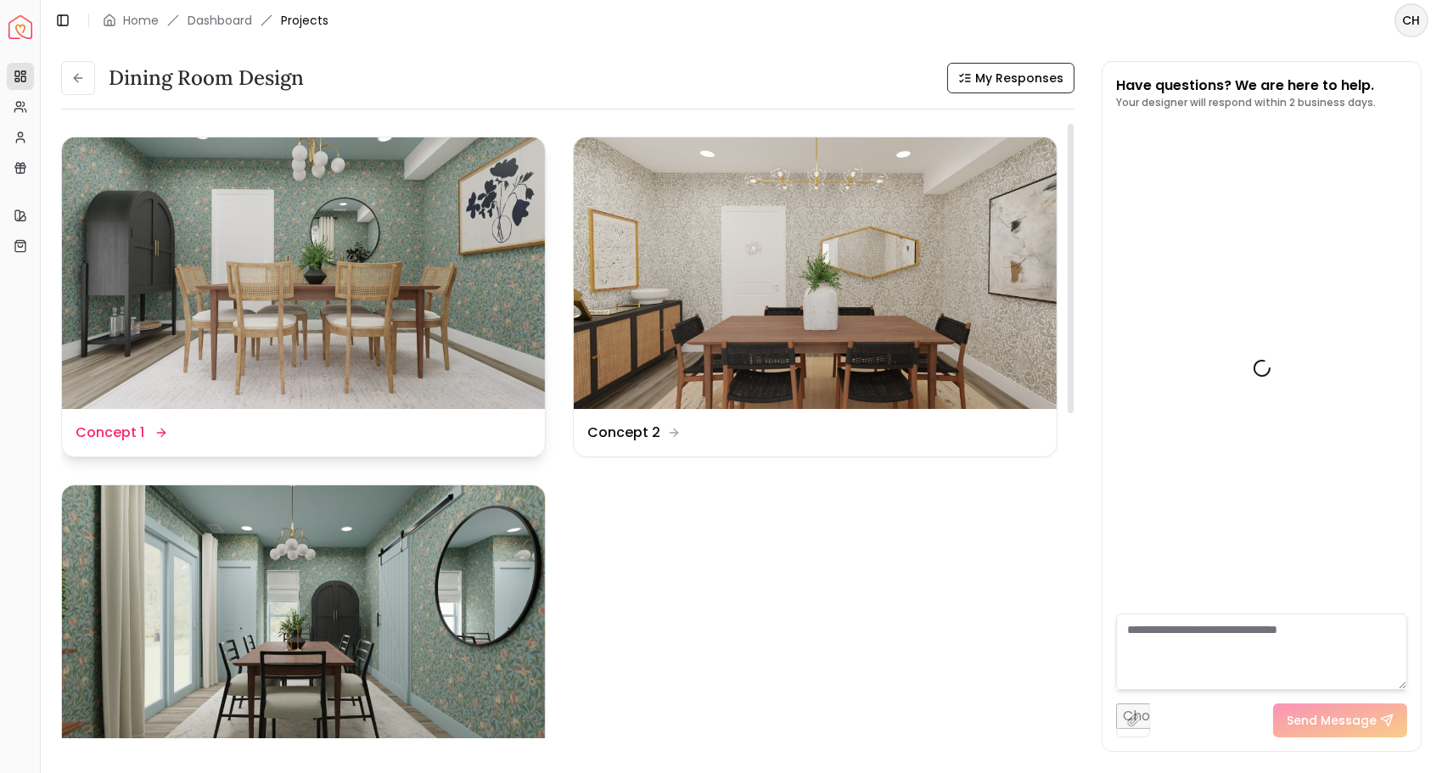
scroll to position [920, 0]
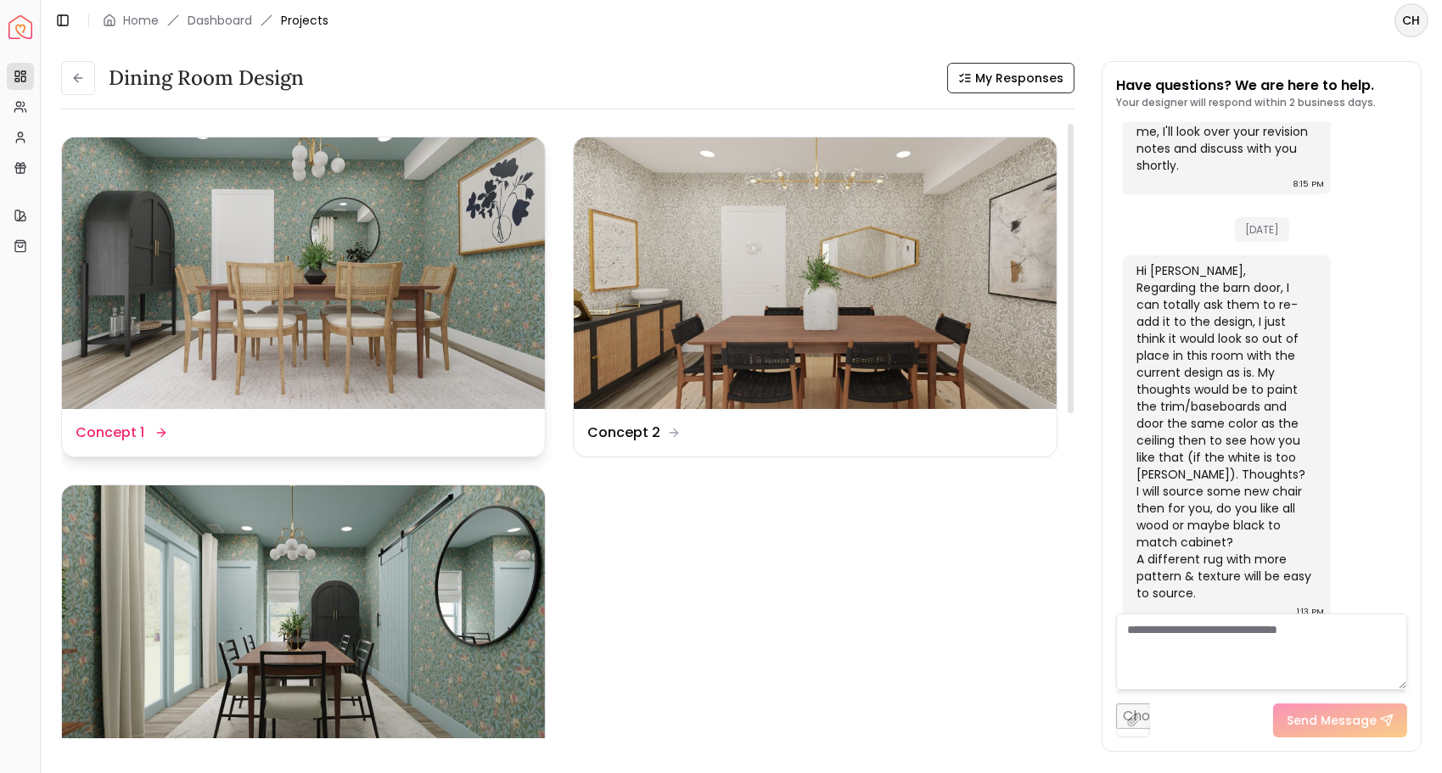
click at [261, 237] on img at bounding box center [303, 274] width 483 height 272
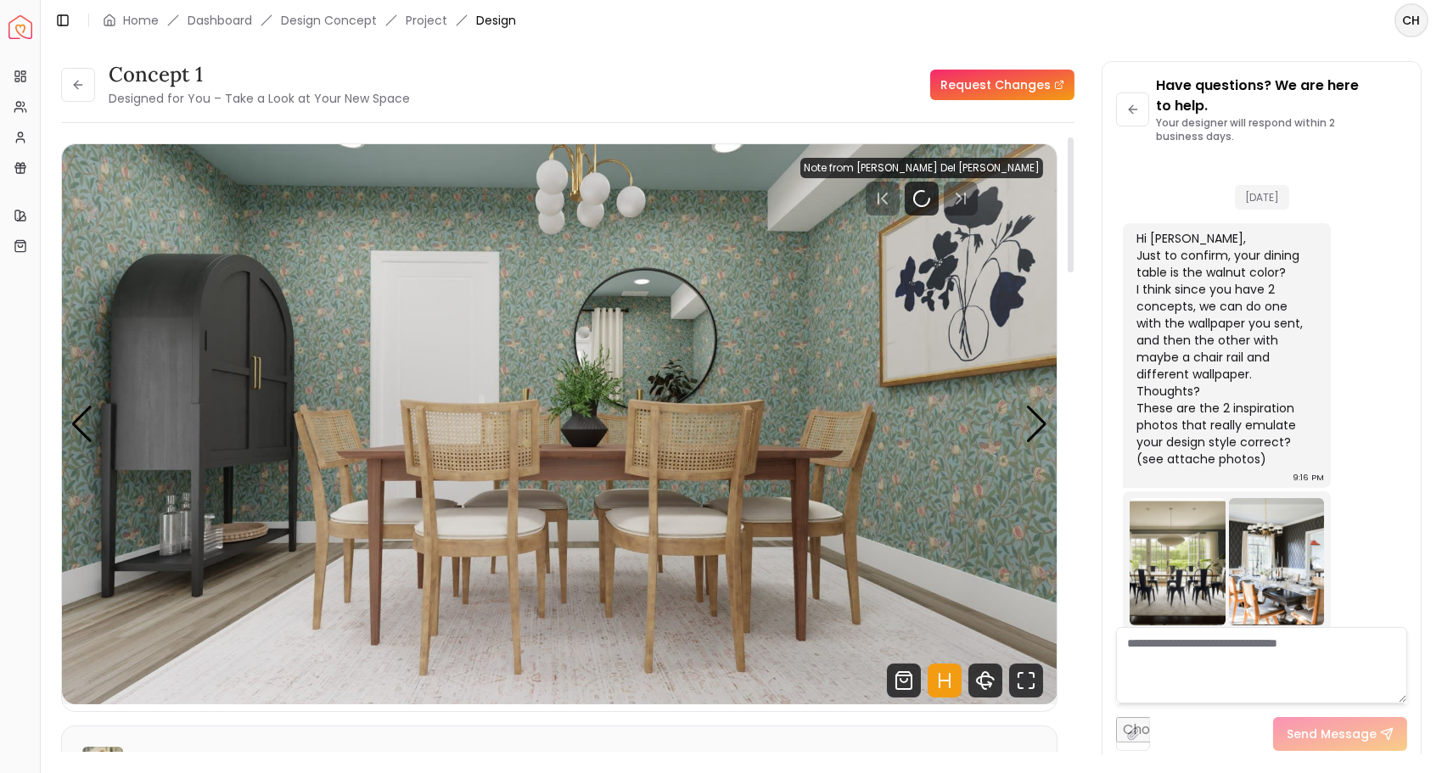
scroll to position [941, 0]
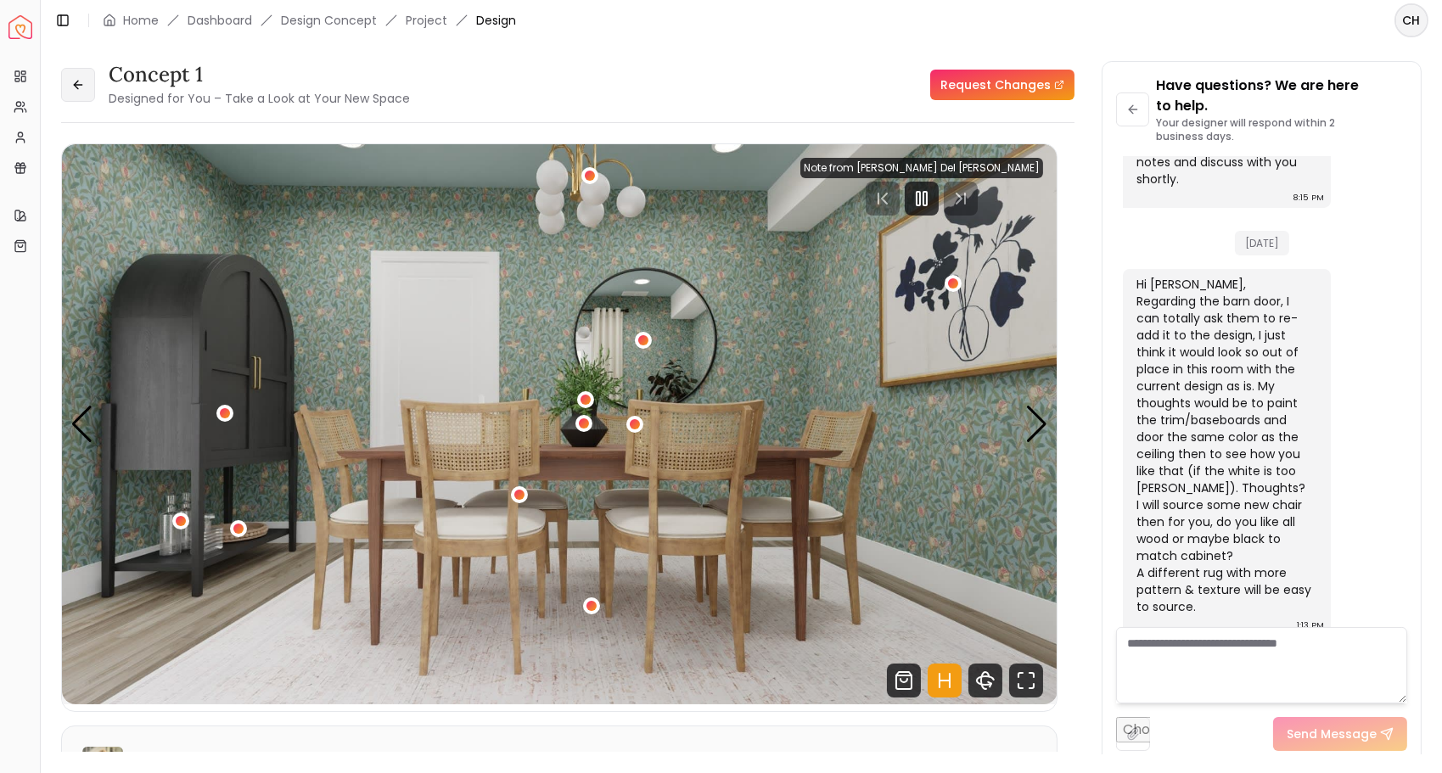
click at [75, 81] on icon at bounding box center [78, 85] width 14 height 14
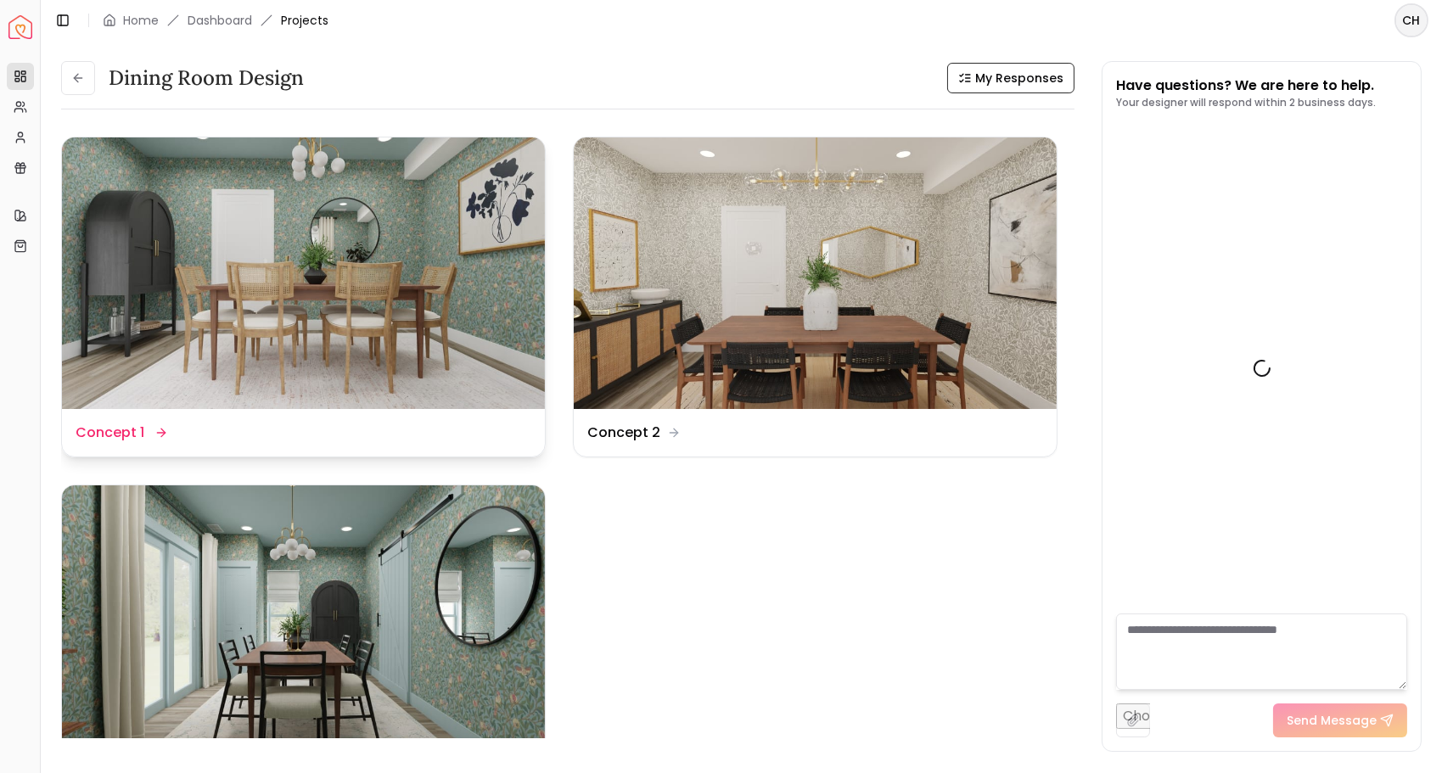
scroll to position [920, 0]
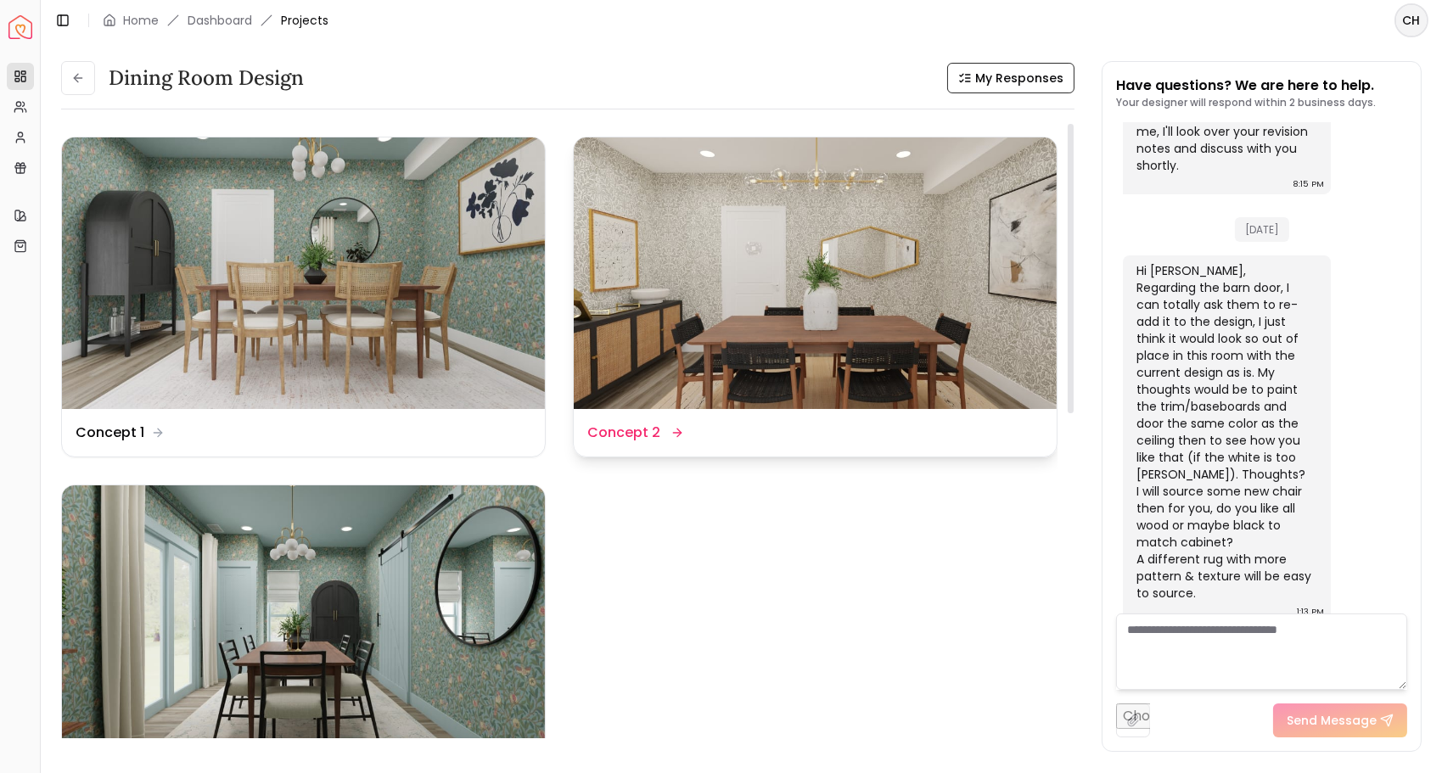
click at [687, 326] on img at bounding box center [815, 274] width 483 height 272
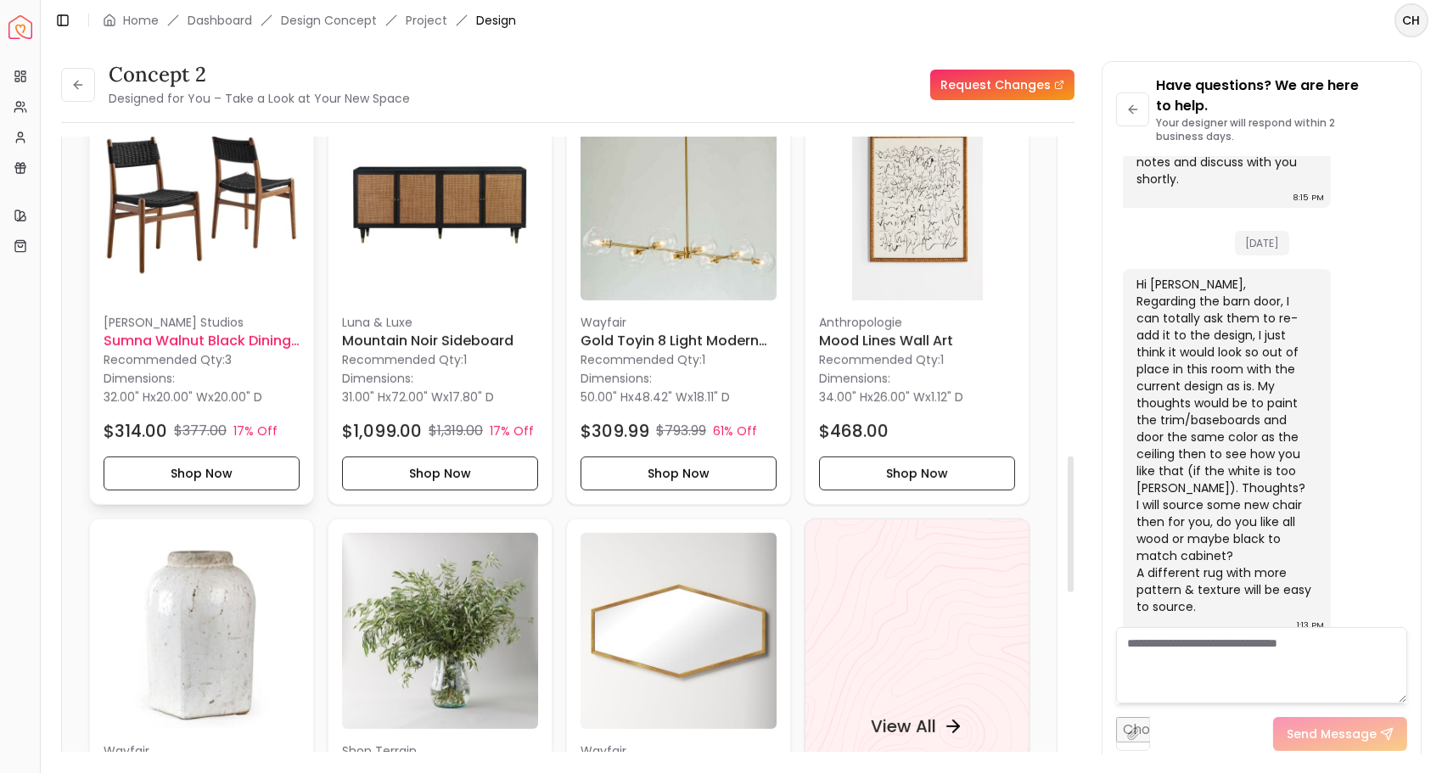
scroll to position [1449, 0]
click at [210, 256] on img at bounding box center [202, 202] width 196 height 196
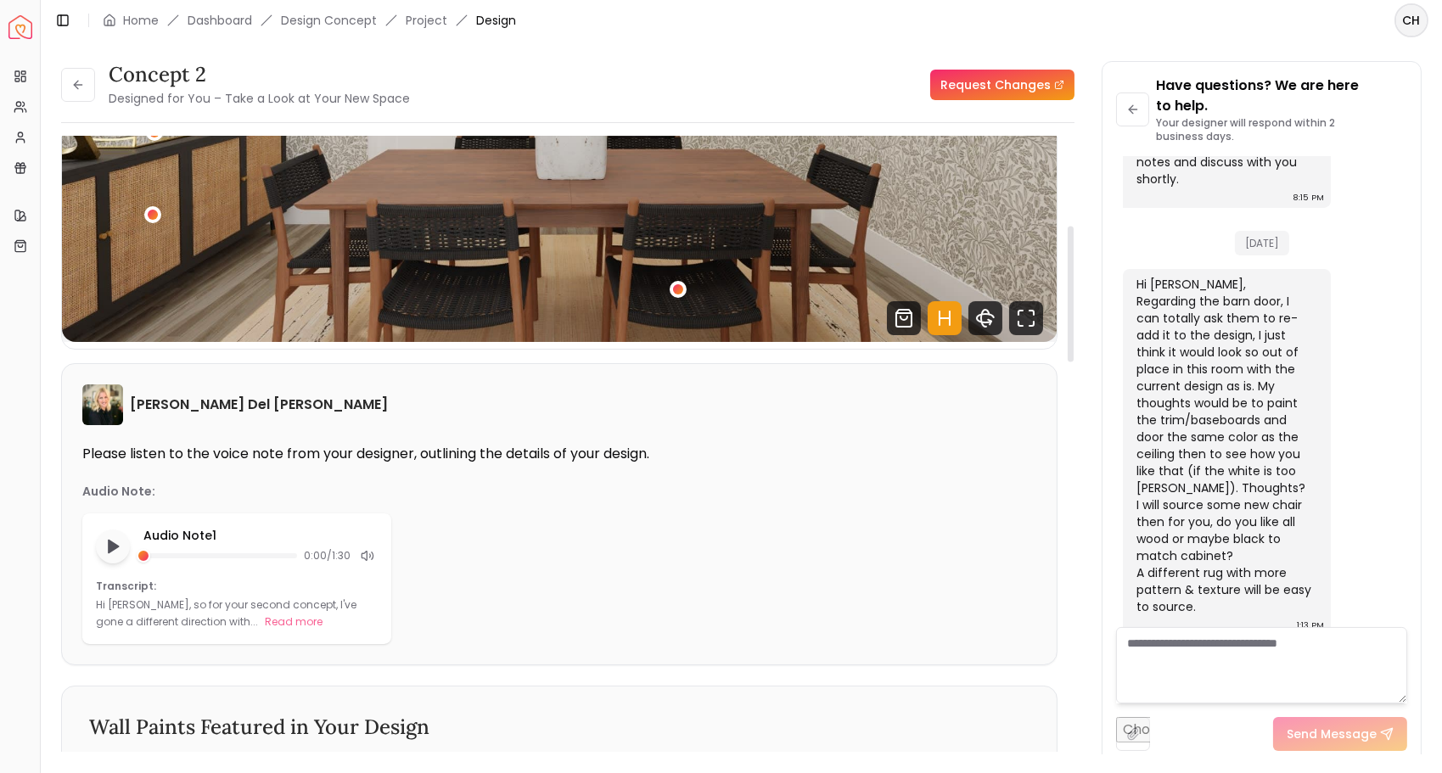
scroll to position [0, 0]
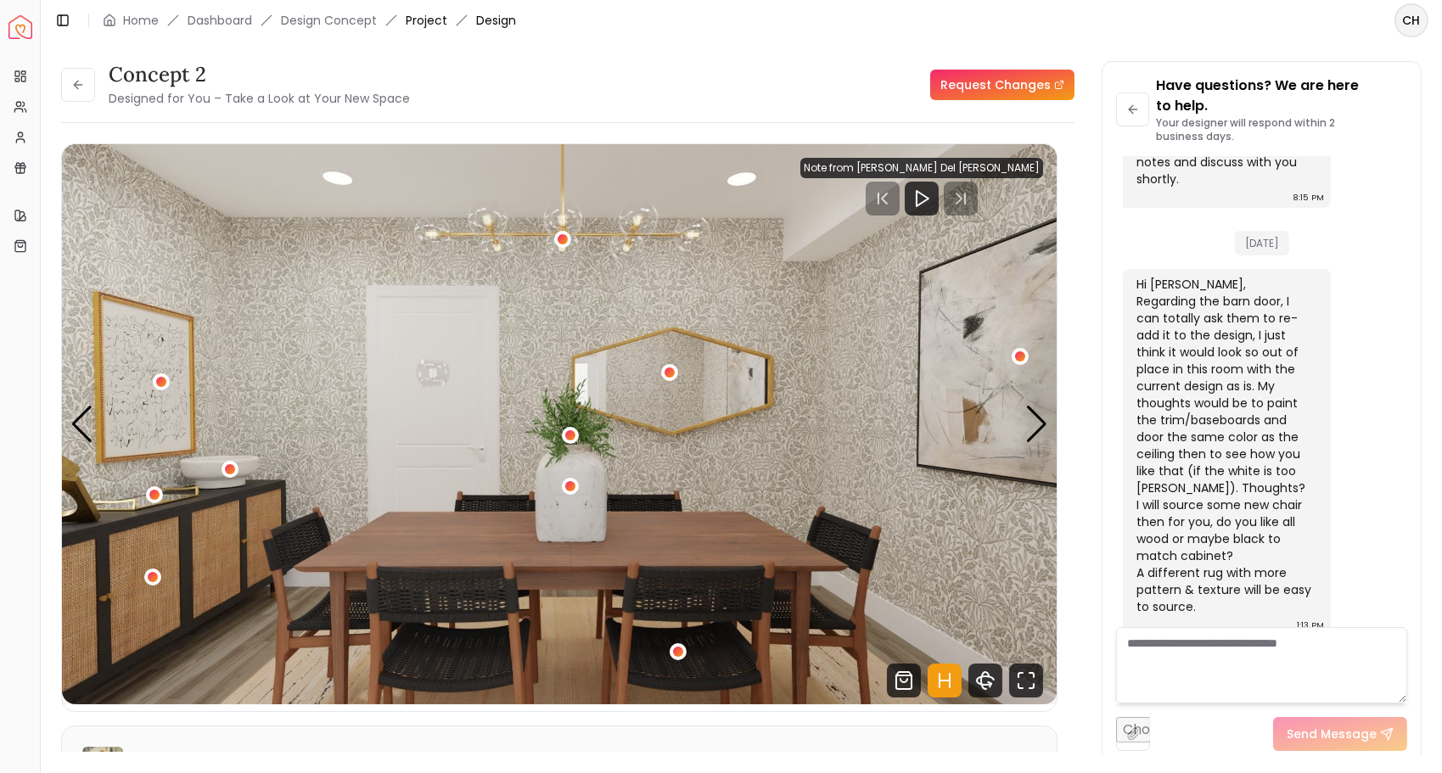
click at [411, 26] on link "Project" at bounding box center [427, 20] width 42 height 17
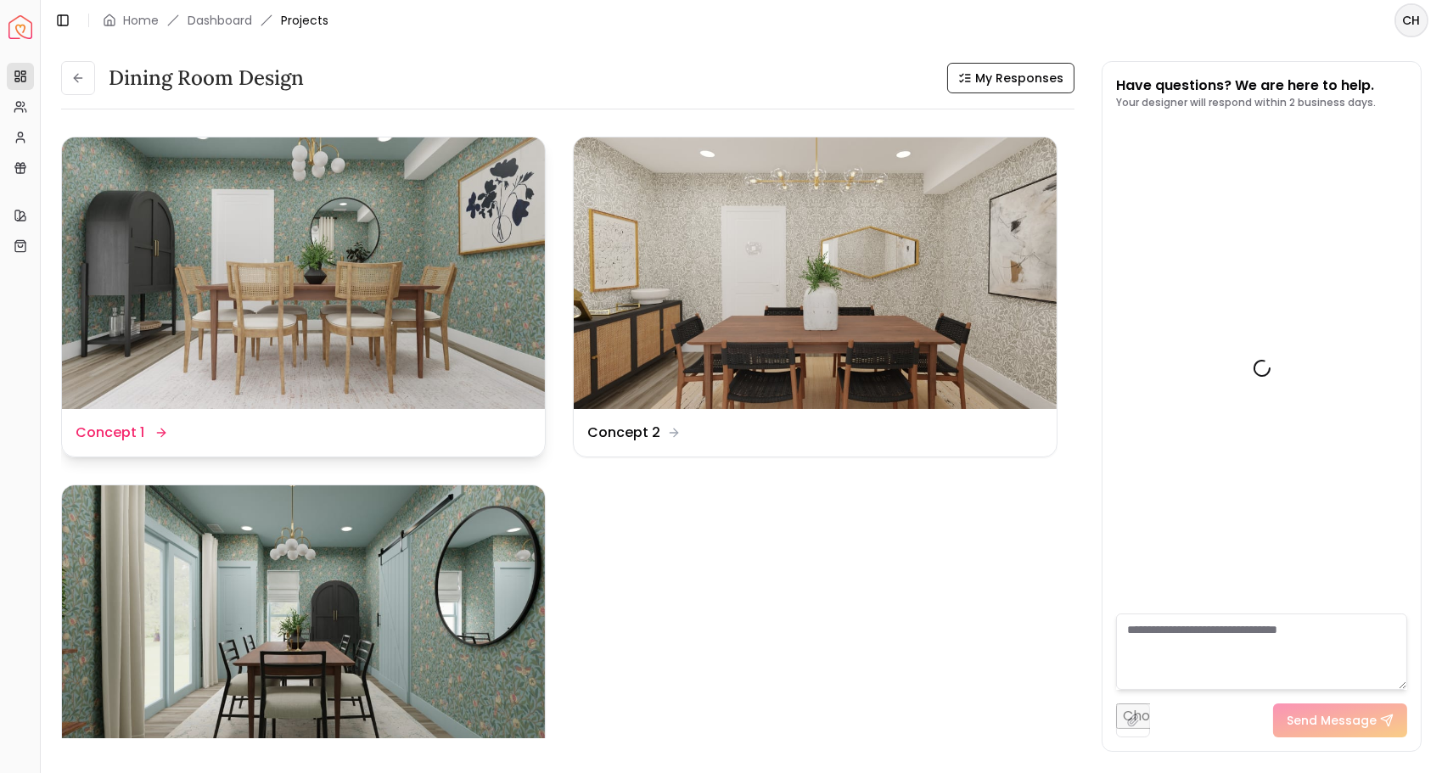
scroll to position [920, 0]
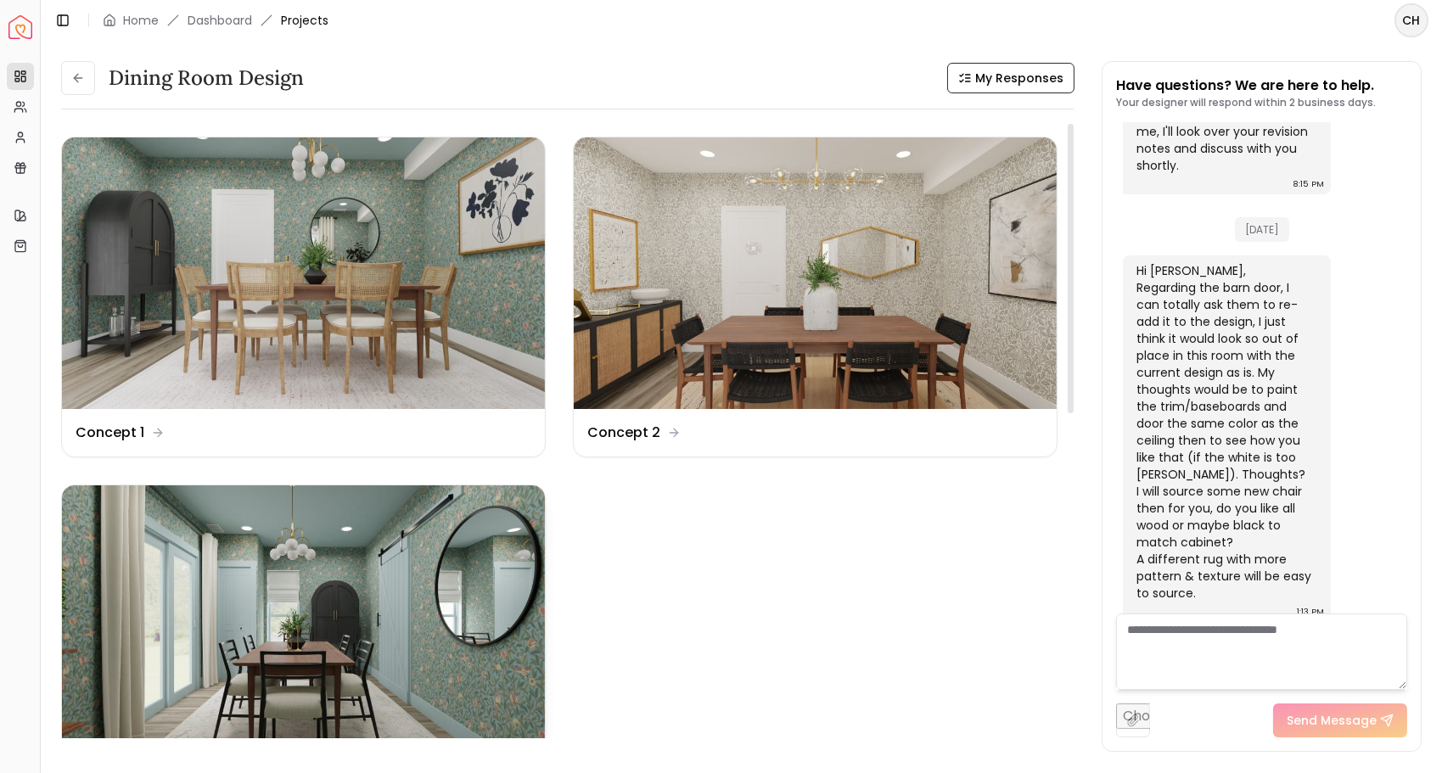
click at [294, 575] on img at bounding box center [303, 622] width 483 height 272
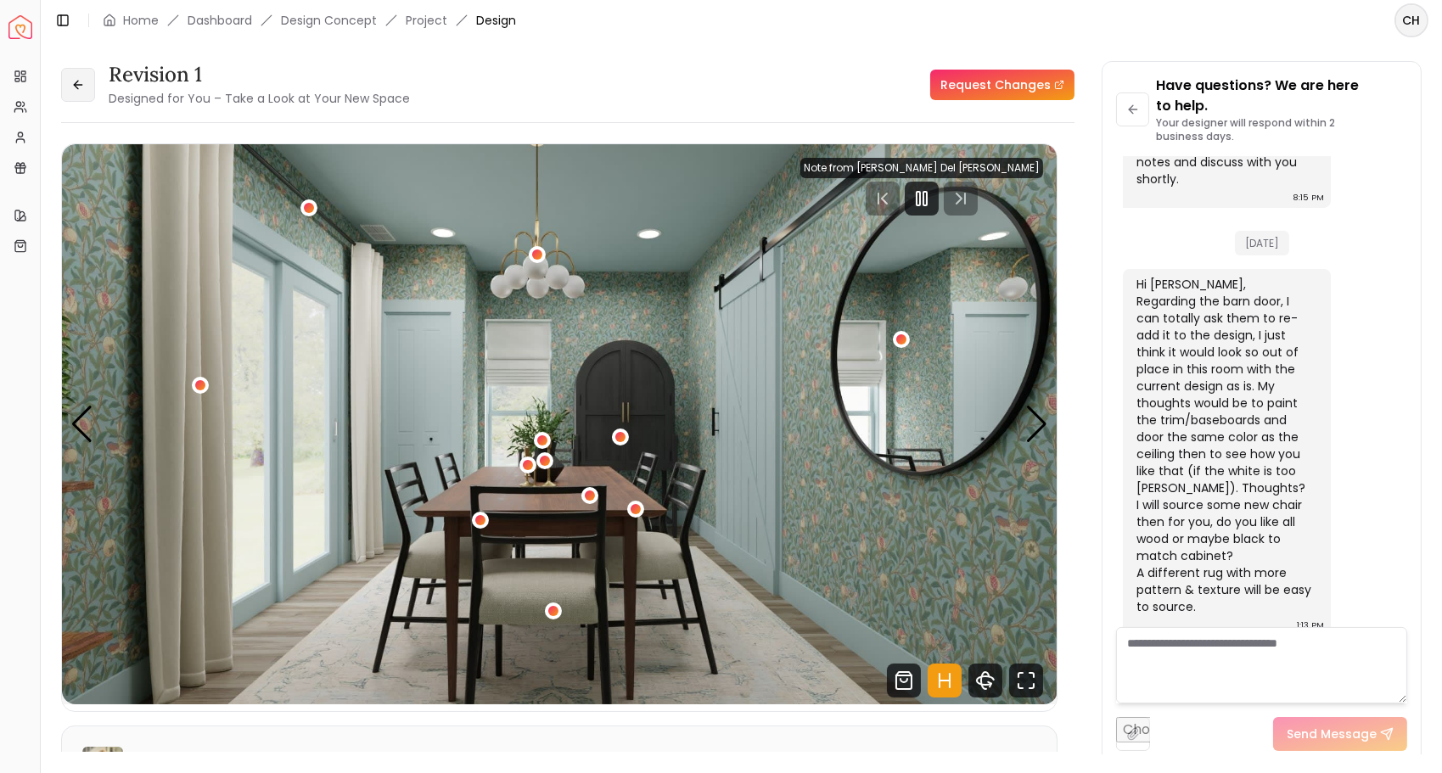
click at [83, 90] on icon at bounding box center [78, 85] width 14 height 14
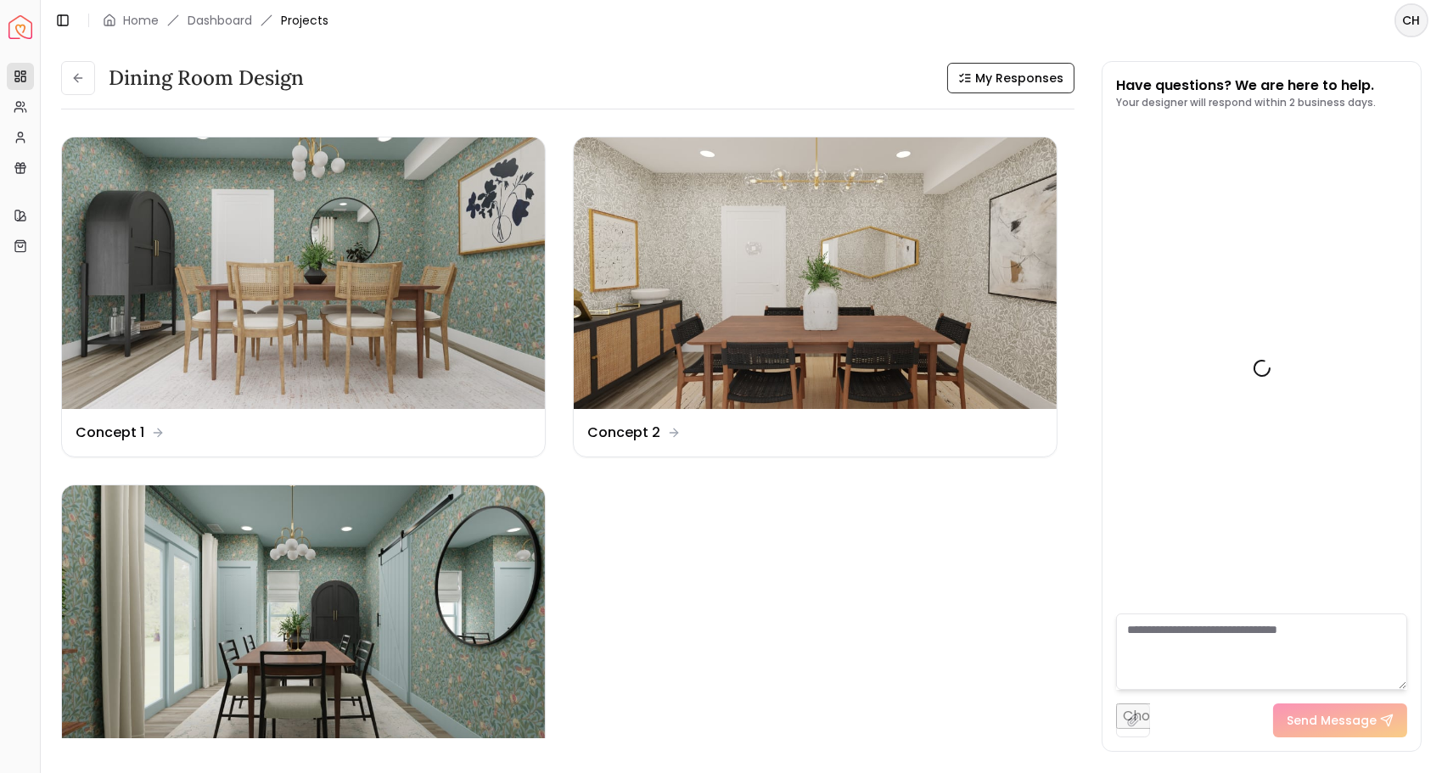
scroll to position [920, 0]
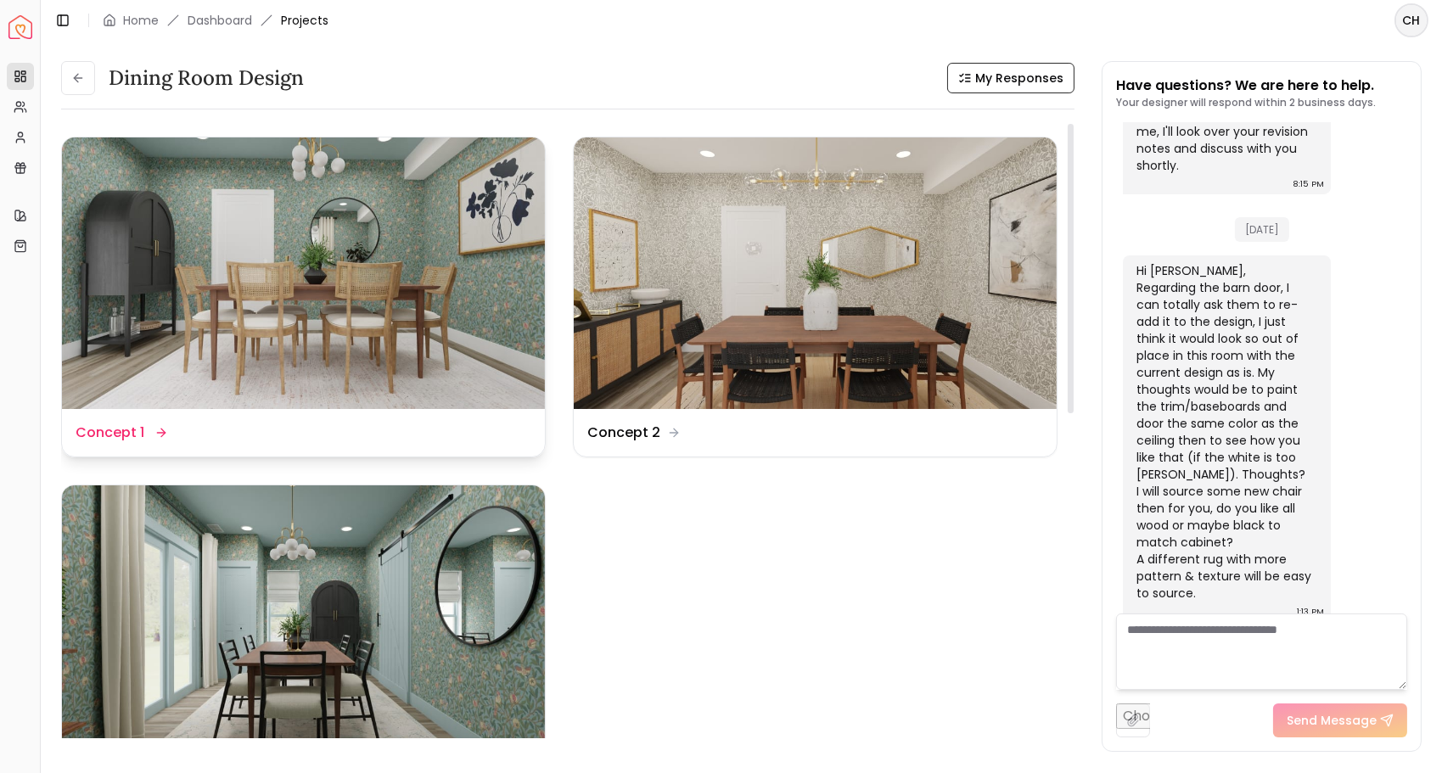
click at [367, 250] on img at bounding box center [303, 274] width 483 height 272
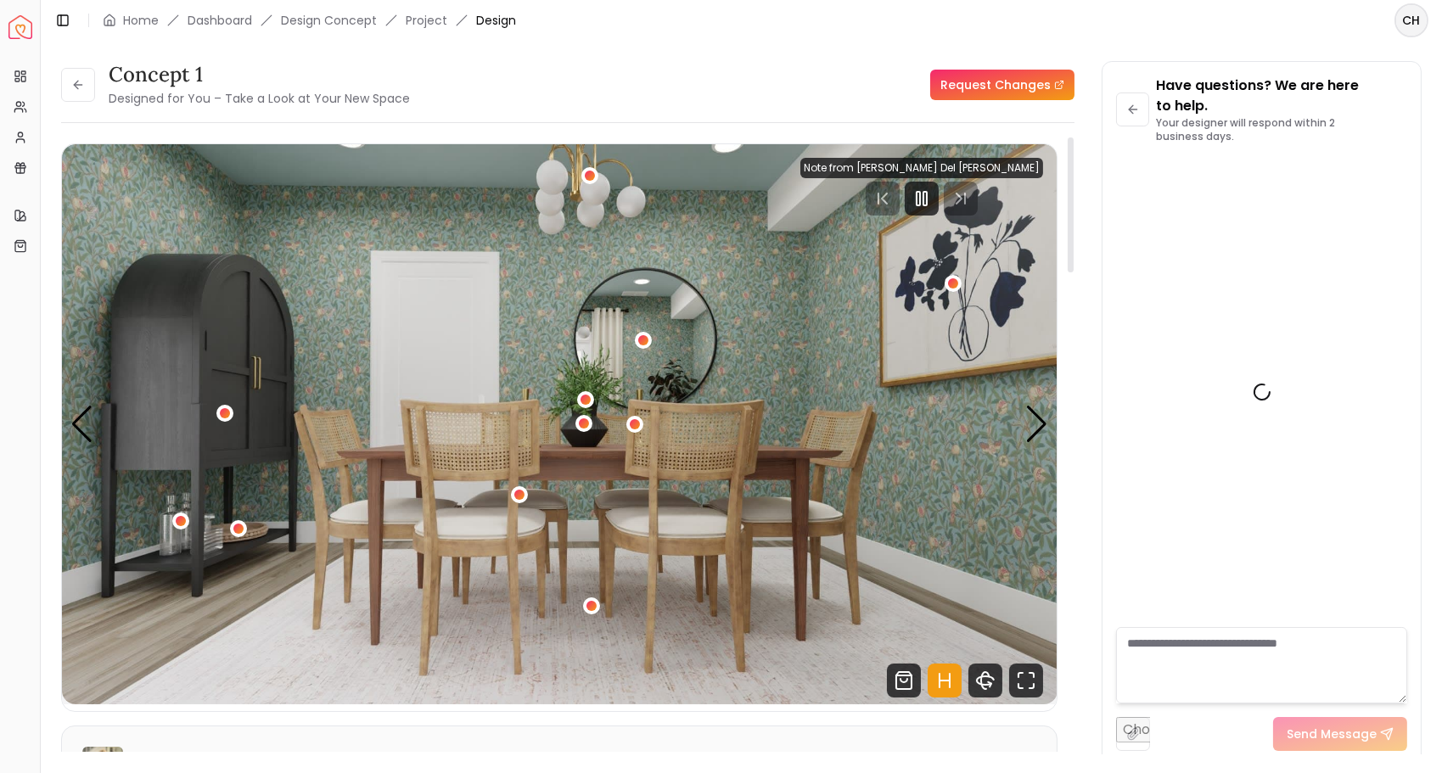
scroll to position [941, 0]
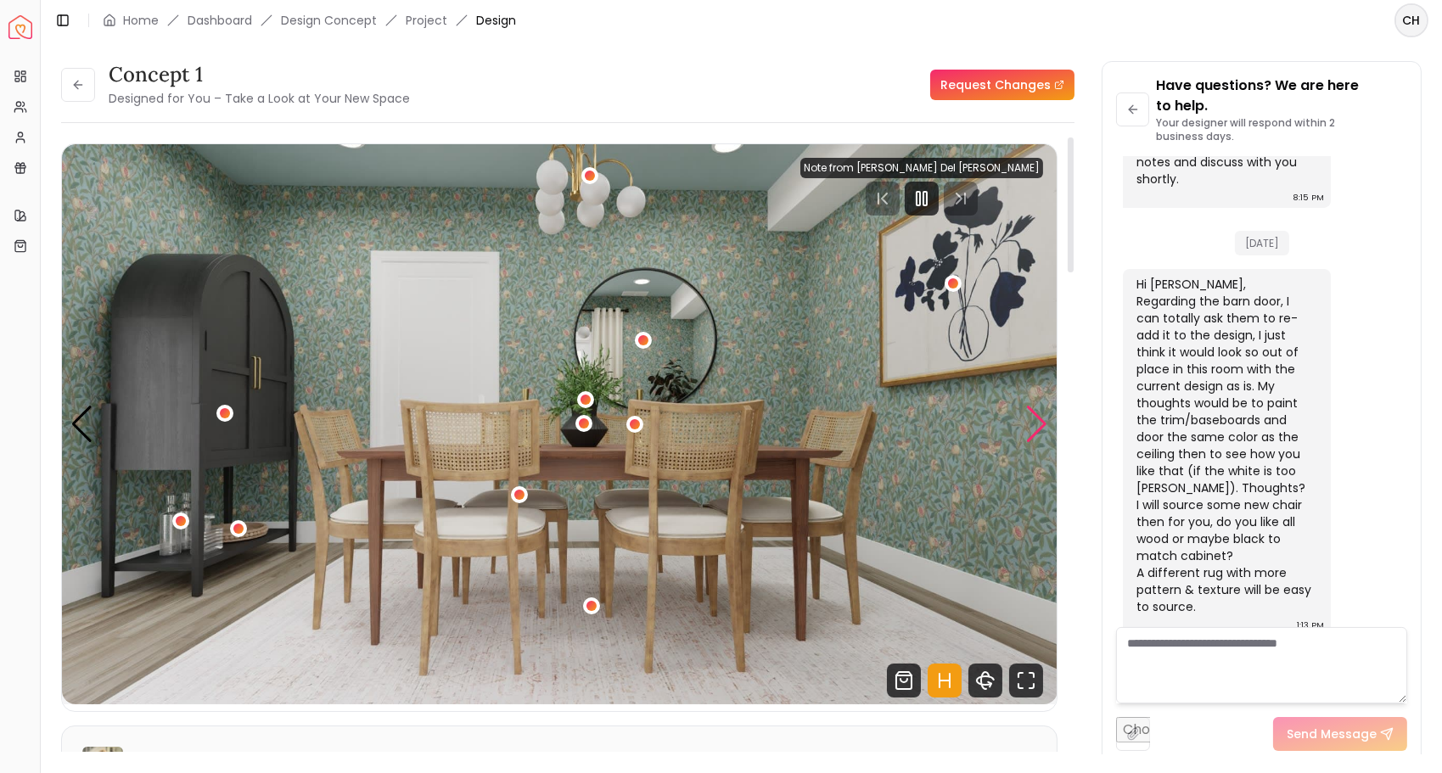
click at [1029, 424] on div "Next slide" at bounding box center [1036, 424] width 23 height 37
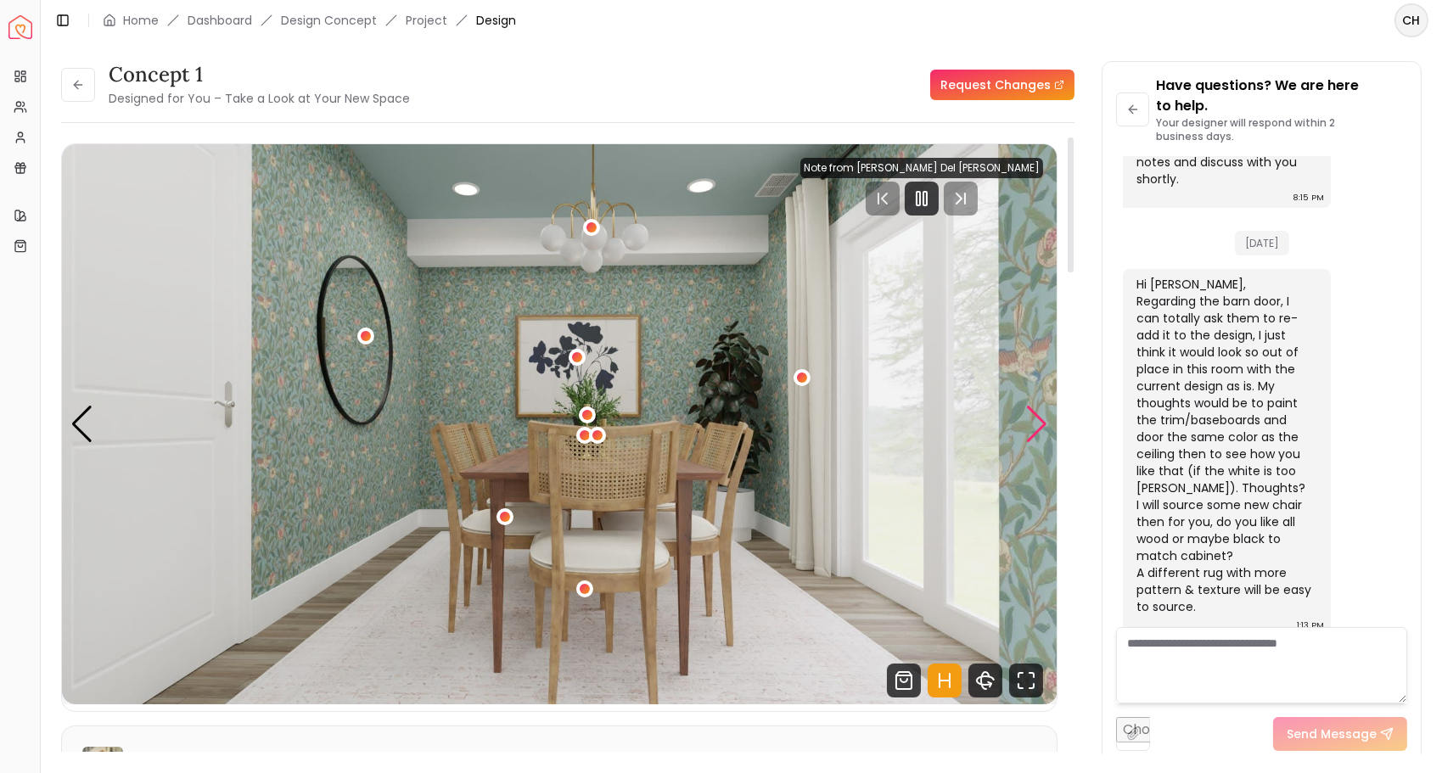
click at [1029, 424] on div "Next slide" at bounding box center [1036, 424] width 23 height 37
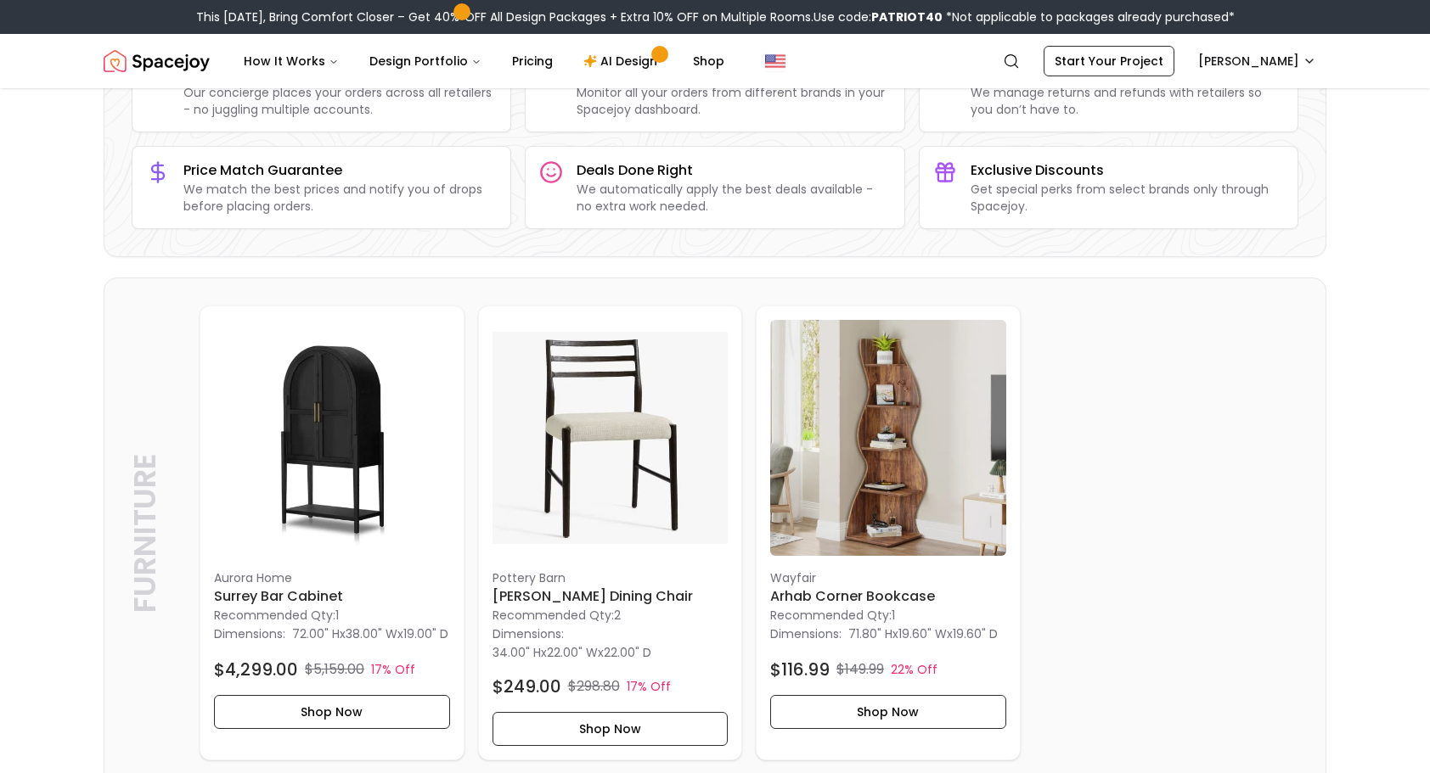
scroll to position [209, 0]
click at [585, 479] on img at bounding box center [610, 439] width 236 height 236
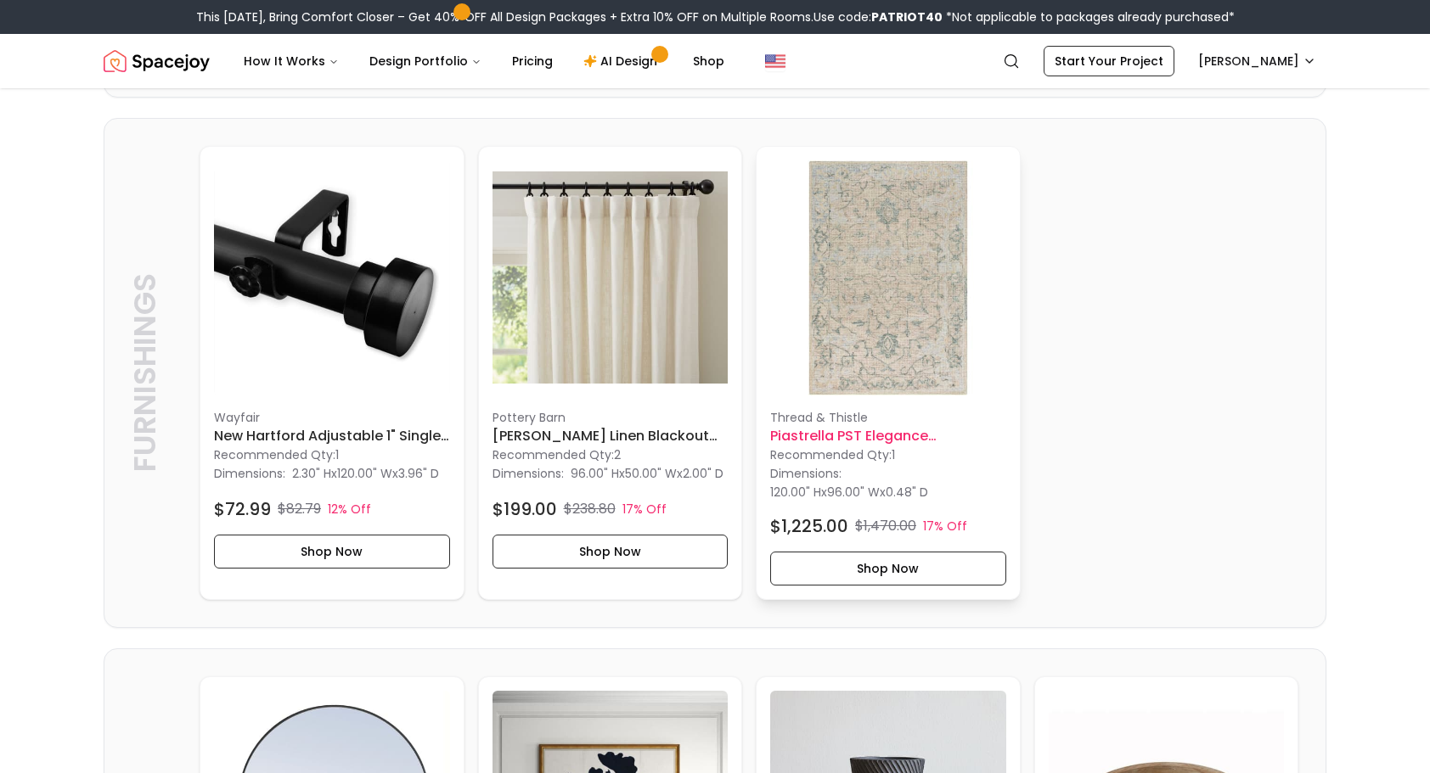
scroll to position [902, 0]
click at [872, 297] on img at bounding box center [888, 278] width 236 height 236
